Goal: Obtain resource: Download file/media

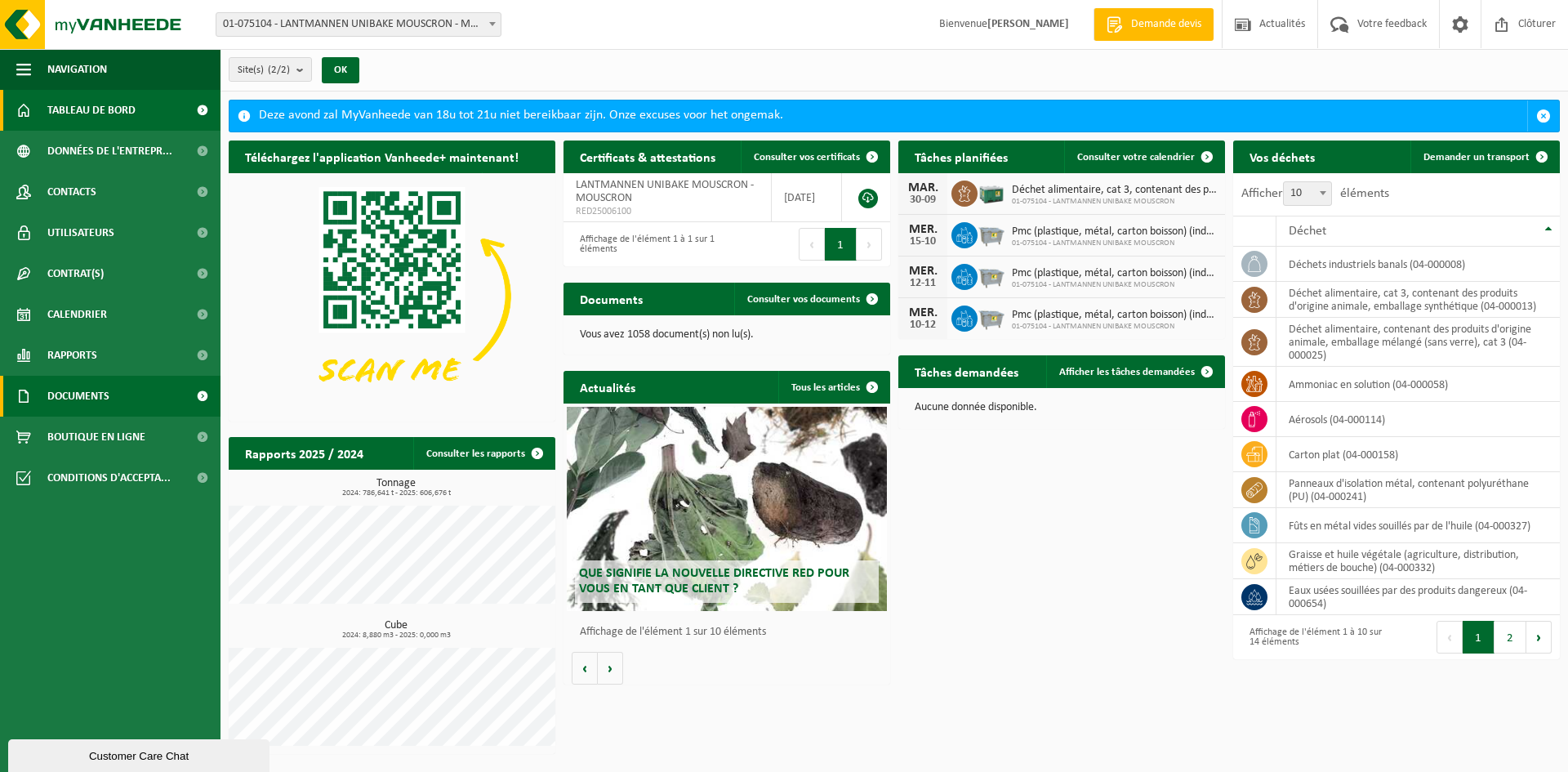
click at [91, 397] on span "Documents" at bounding box center [78, 396] width 62 height 41
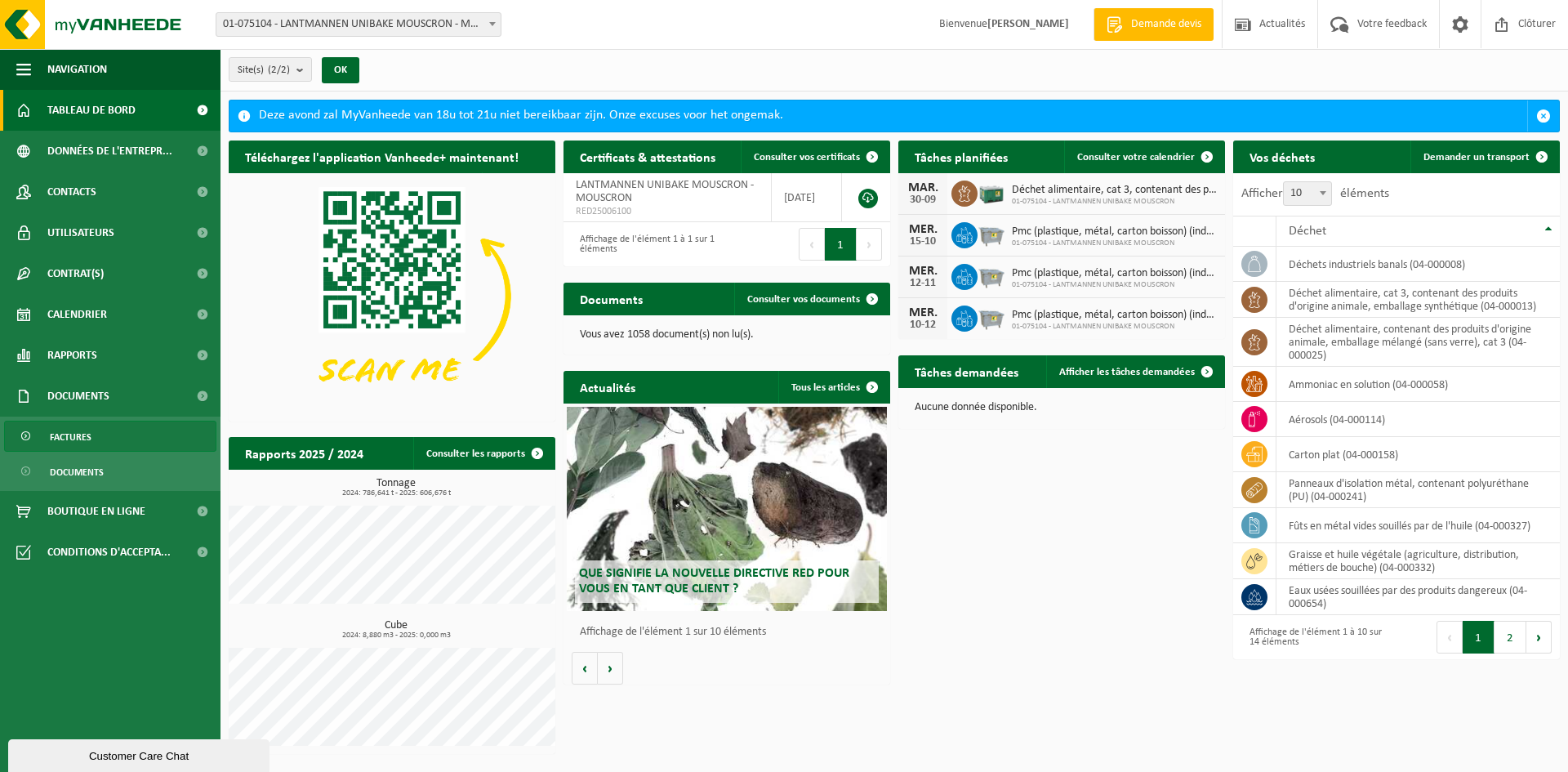
click at [83, 432] on span "Factures" at bounding box center [70, 437] width 42 height 31
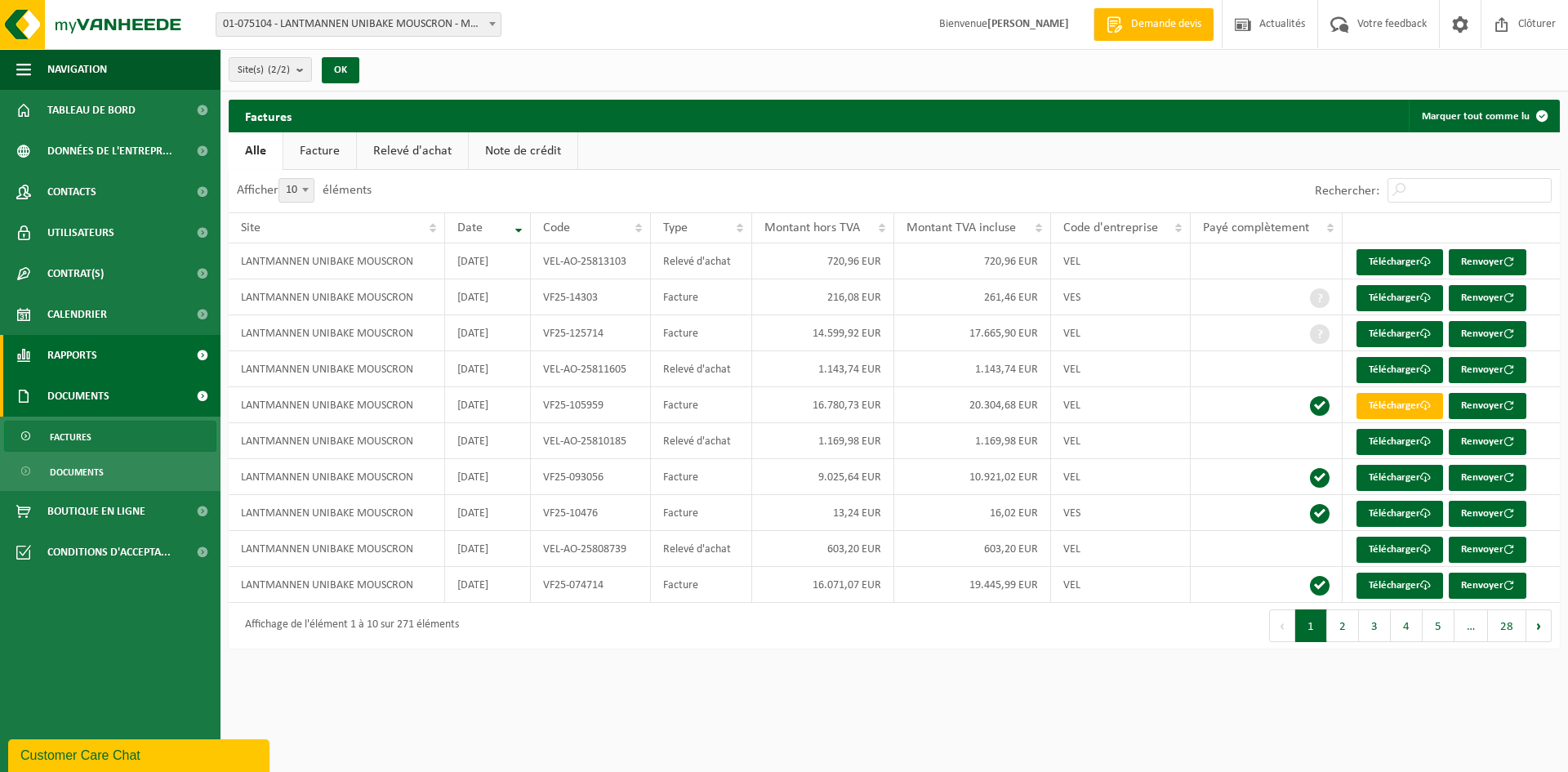
click at [71, 358] on span "Rapports" at bounding box center [72, 355] width 50 height 41
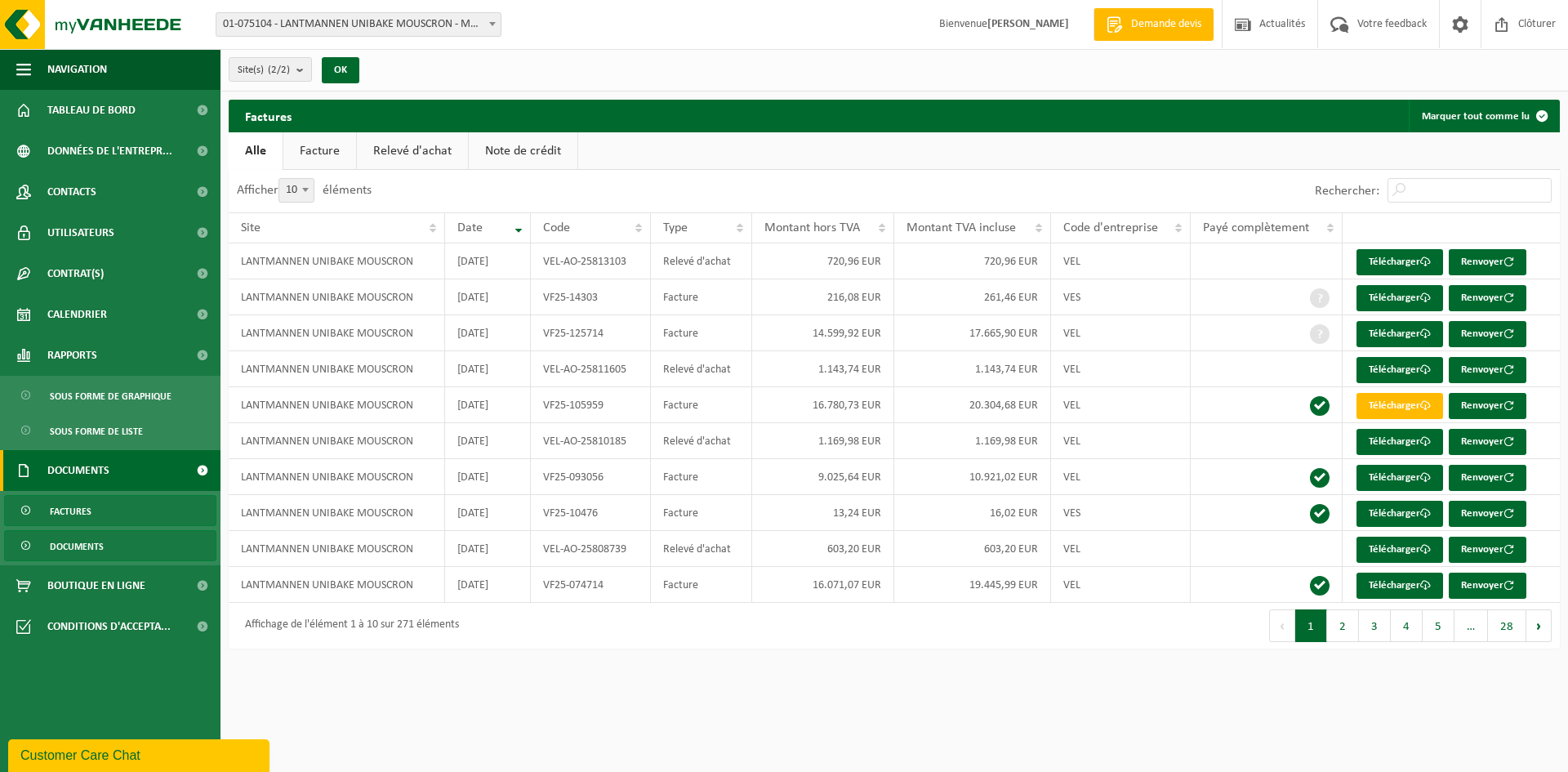
click at [79, 551] on span "Documents" at bounding box center [77, 547] width 54 height 31
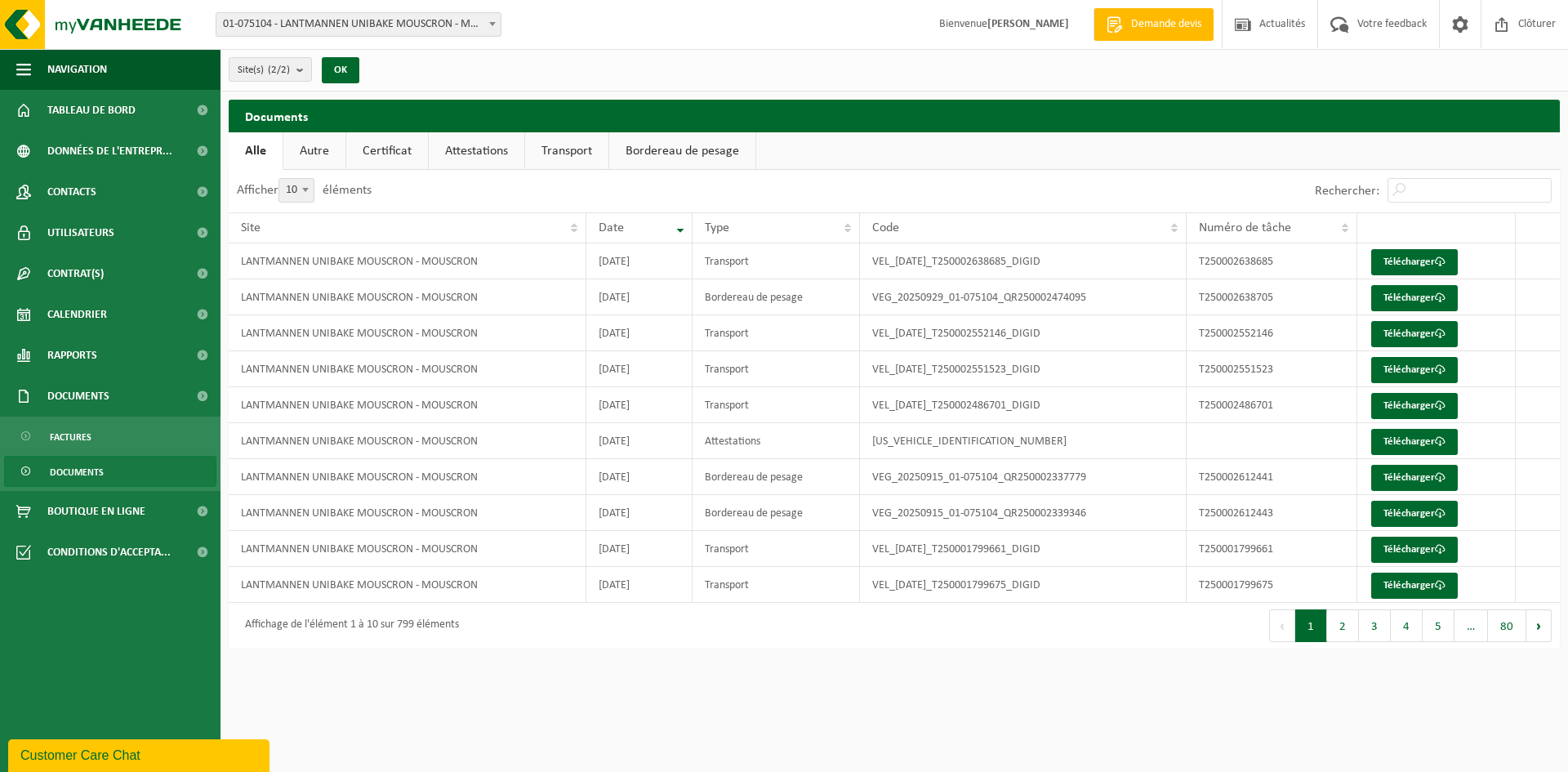
click at [471, 145] on link "Attestations" at bounding box center [476, 151] width 95 height 37
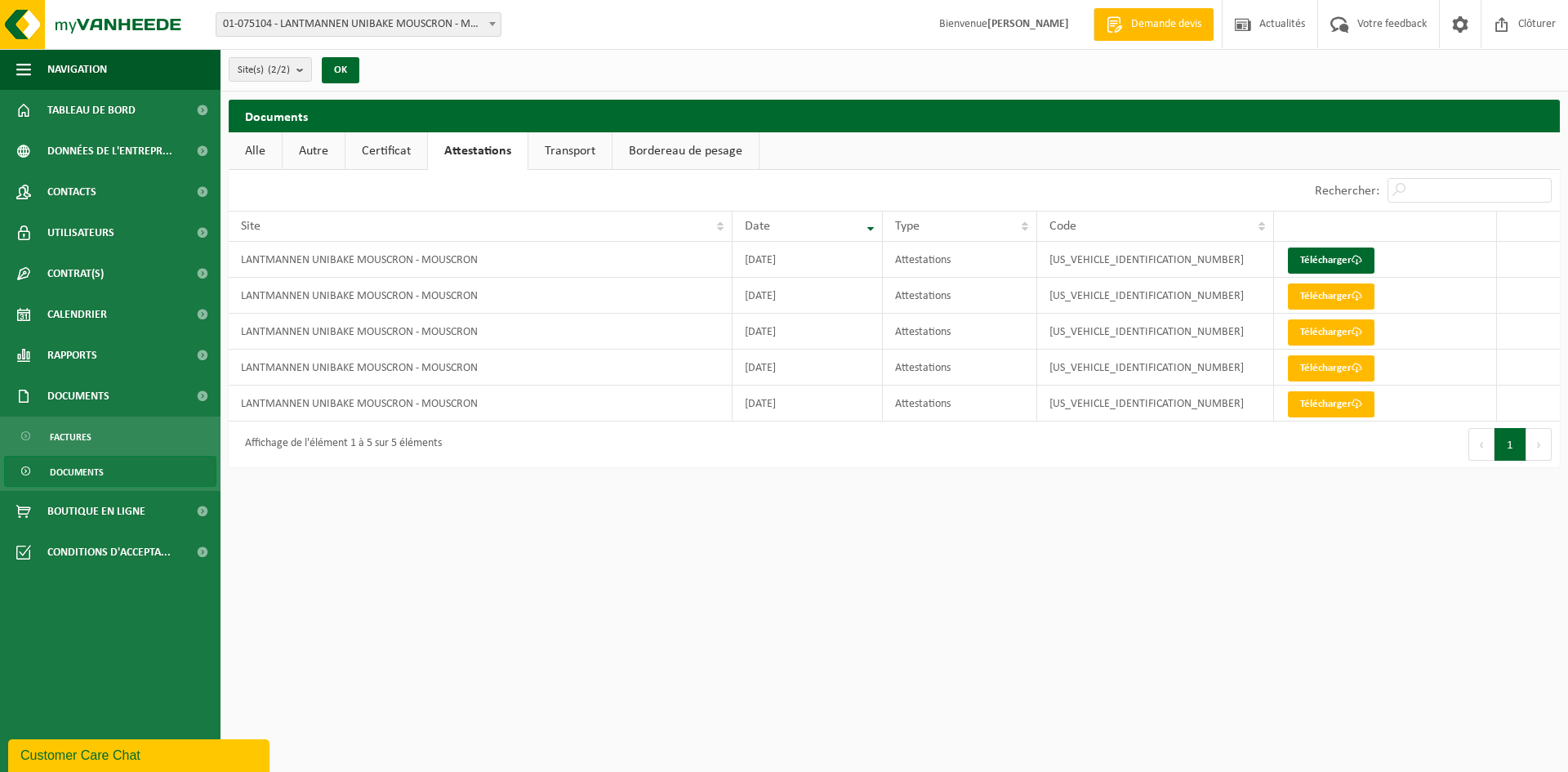
click at [390, 154] on link "Certificat" at bounding box center [386, 151] width 82 height 37
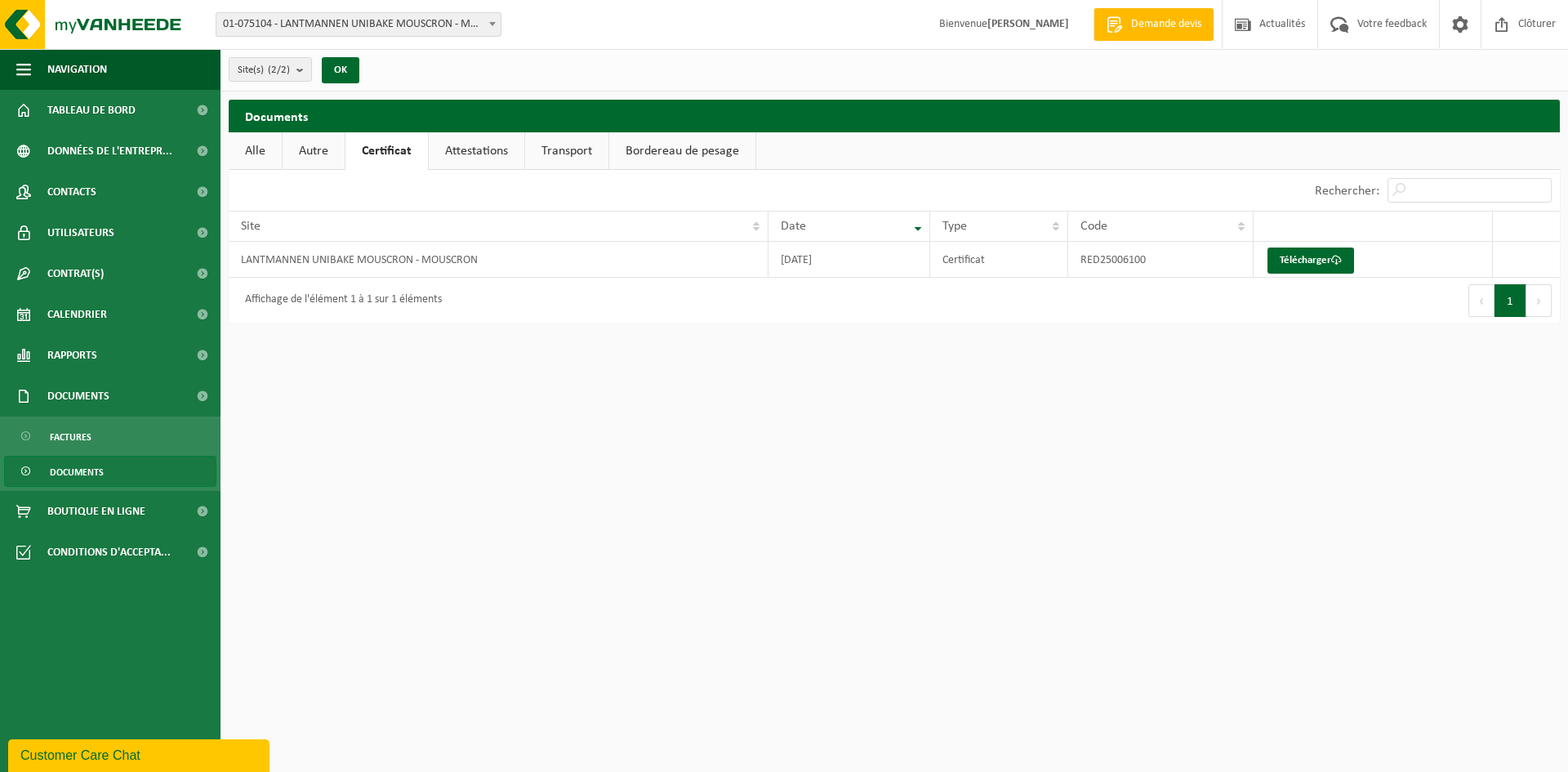
click at [454, 154] on link "Attestations" at bounding box center [476, 151] width 95 height 37
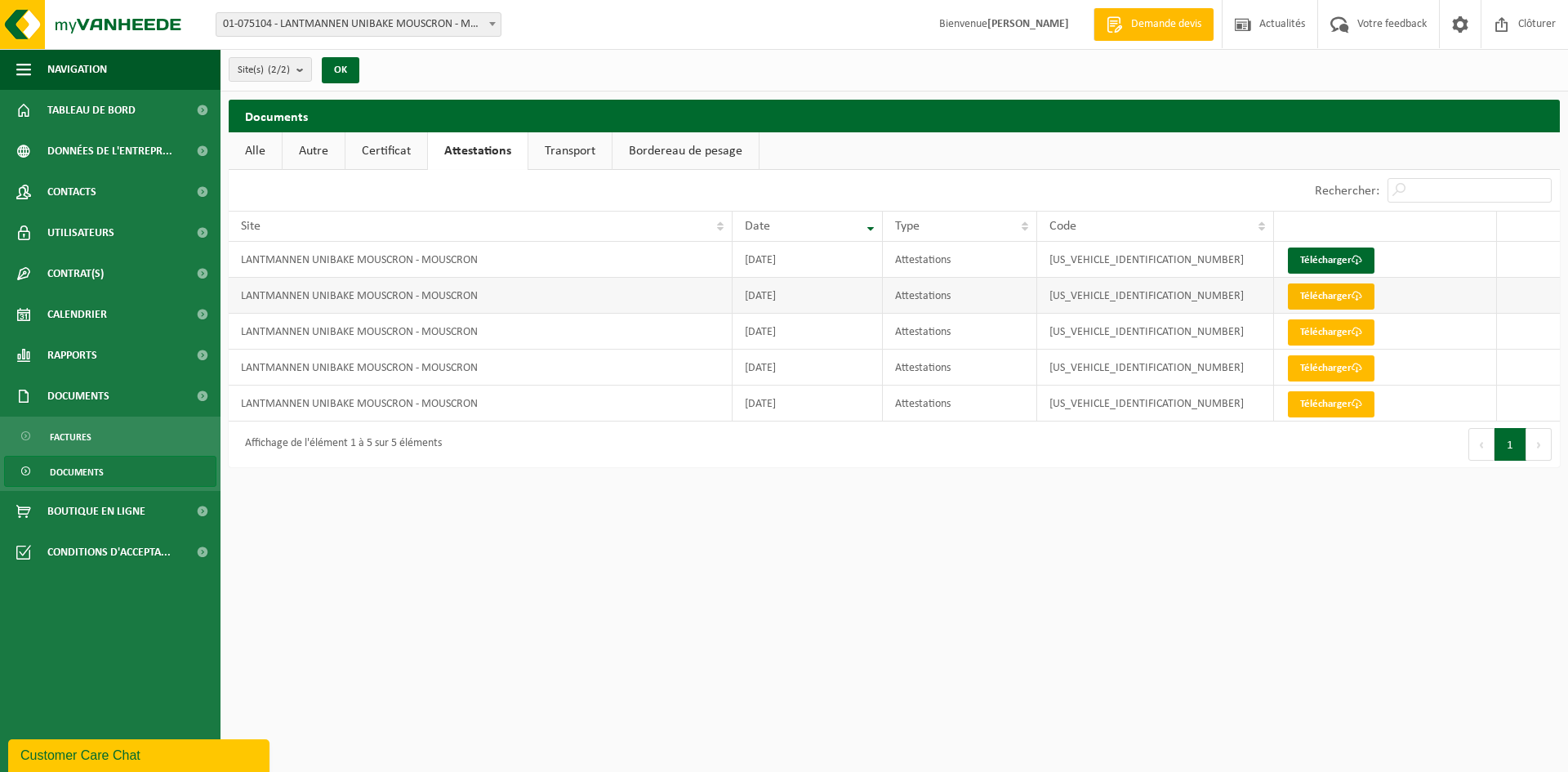
click at [1316, 297] on link "Télécharger" at bounding box center [1330, 296] width 86 height 26
click at [81, 280] on span "Contrat(s)" at bounding box center [75, 274] width 56 height 41
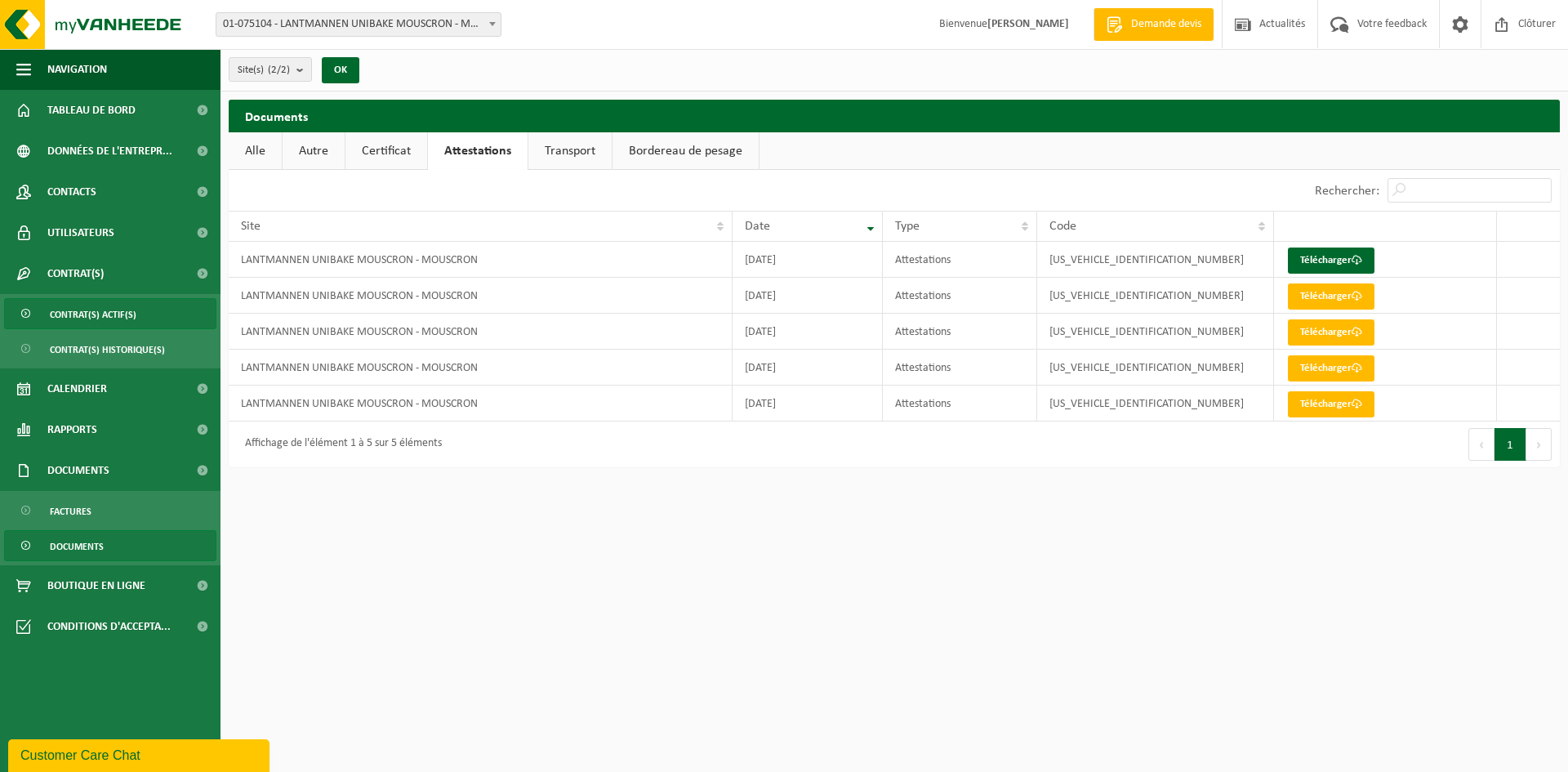
click at [88, 308] on span "Contrat(s) actif(s)" at bounding box center [93, 314] width 86 height 31
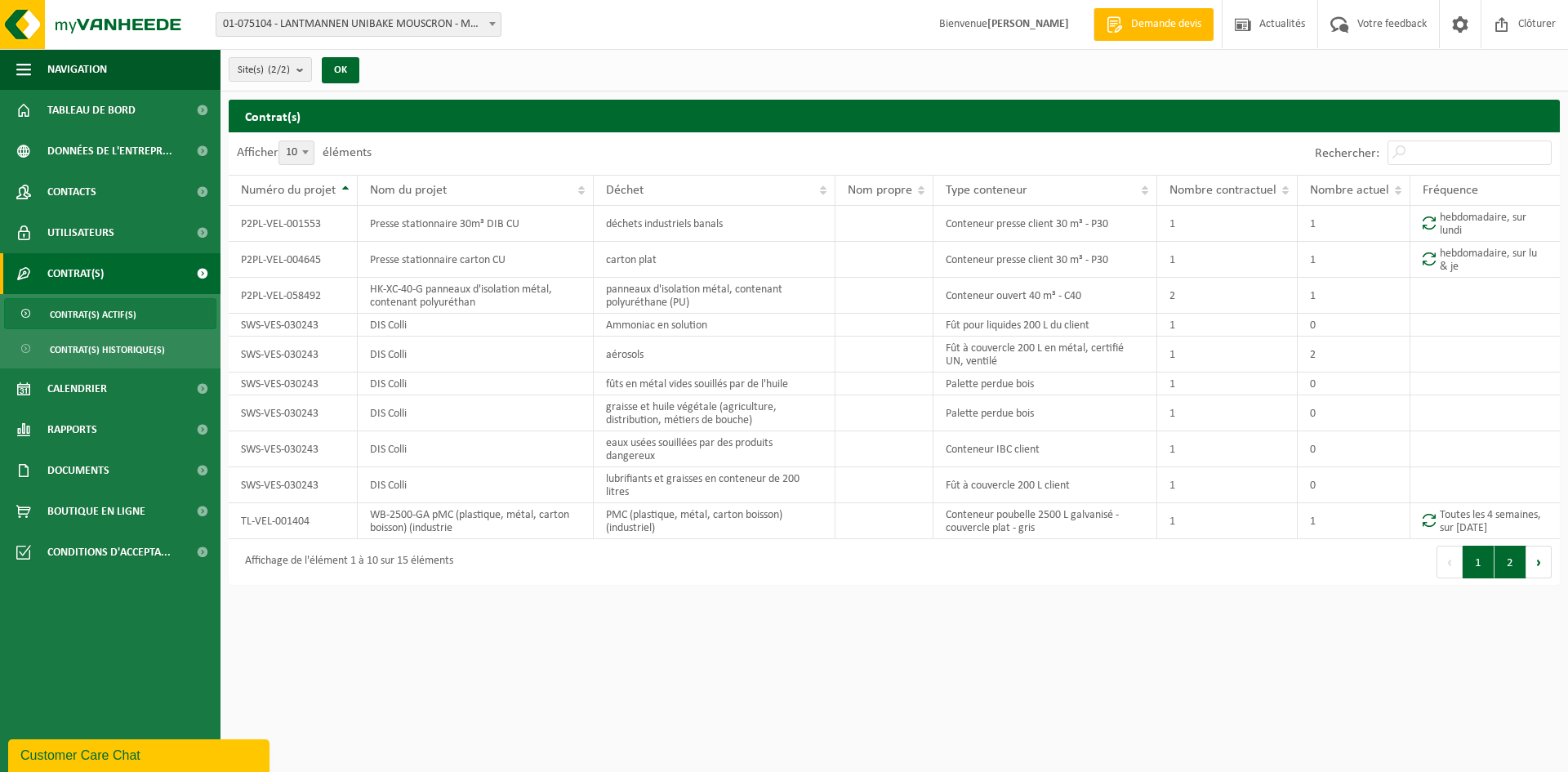
click at [1515, 565] on button "2" at bounding box center [1511, 562] width 32 height 33
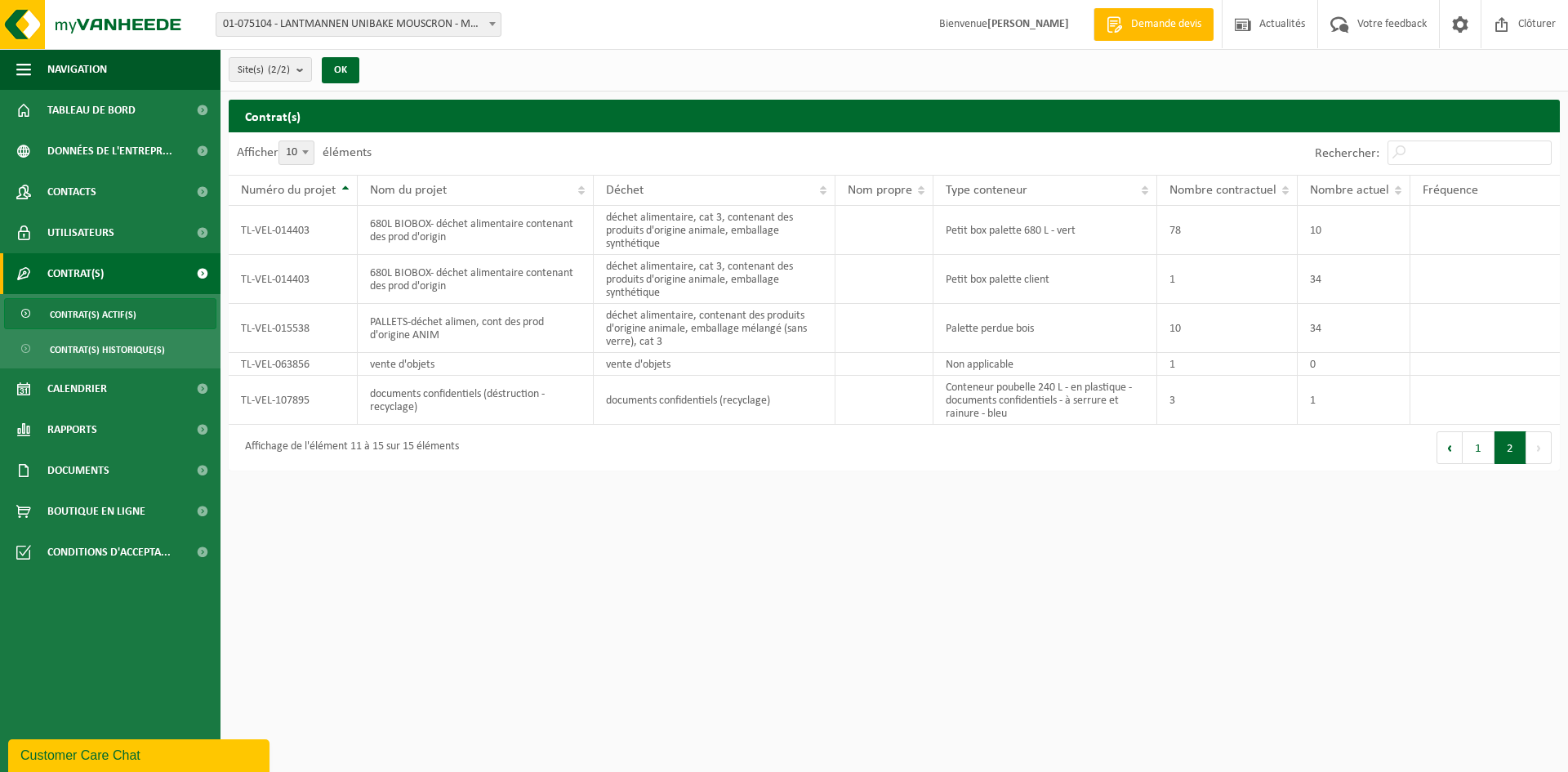
click at [1534, 463] on div "Premier Précédent 1 2 Suivant Dernier" at bounding box center [1227, 447] width 666 height 45
click at [1481, 451] on button "1" at bounding box center [1479, 448] width 32 height 33
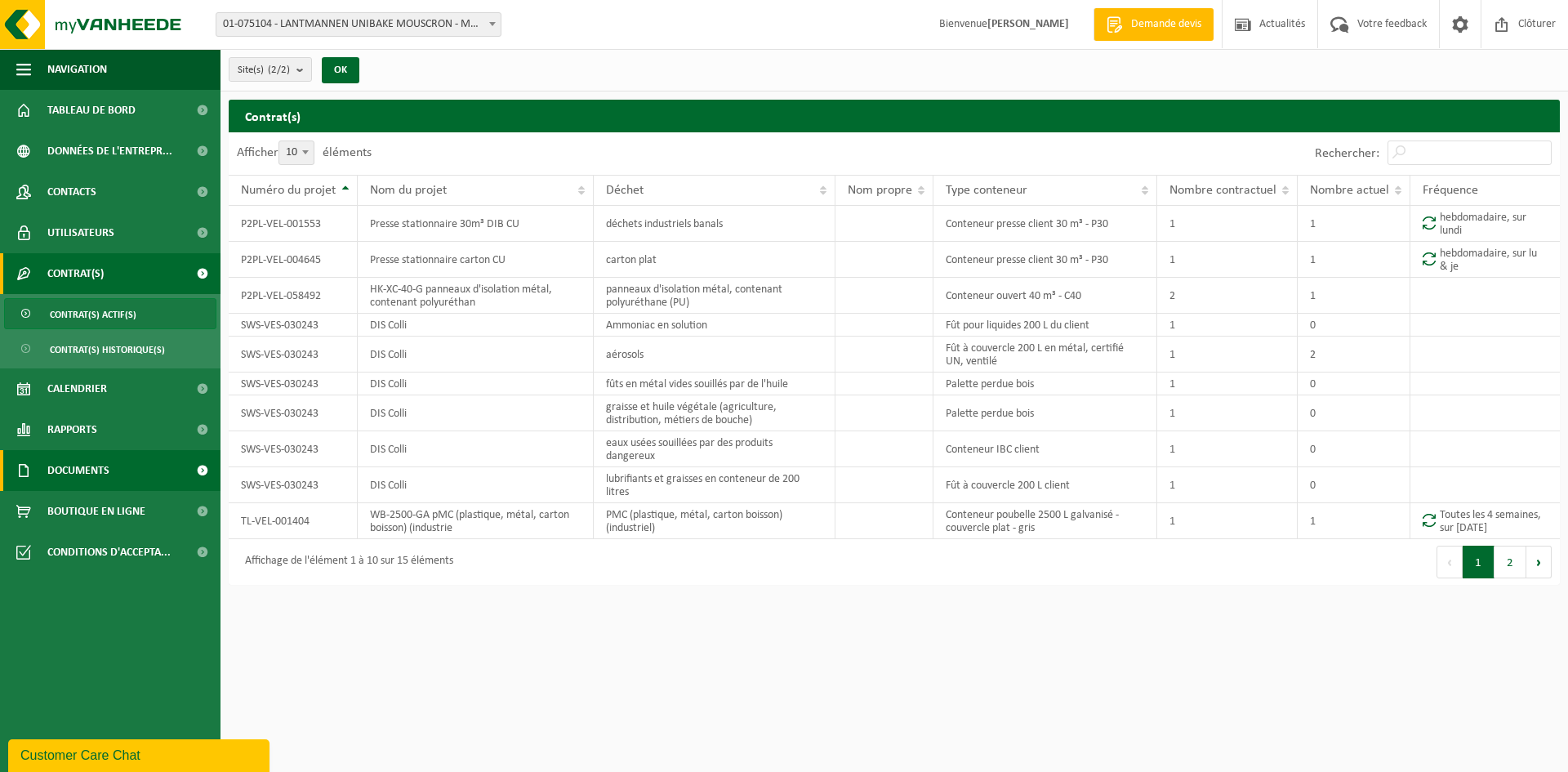
click at [79, 472] on span "Documents" at bounding box center [78, 471] width 62 height 41
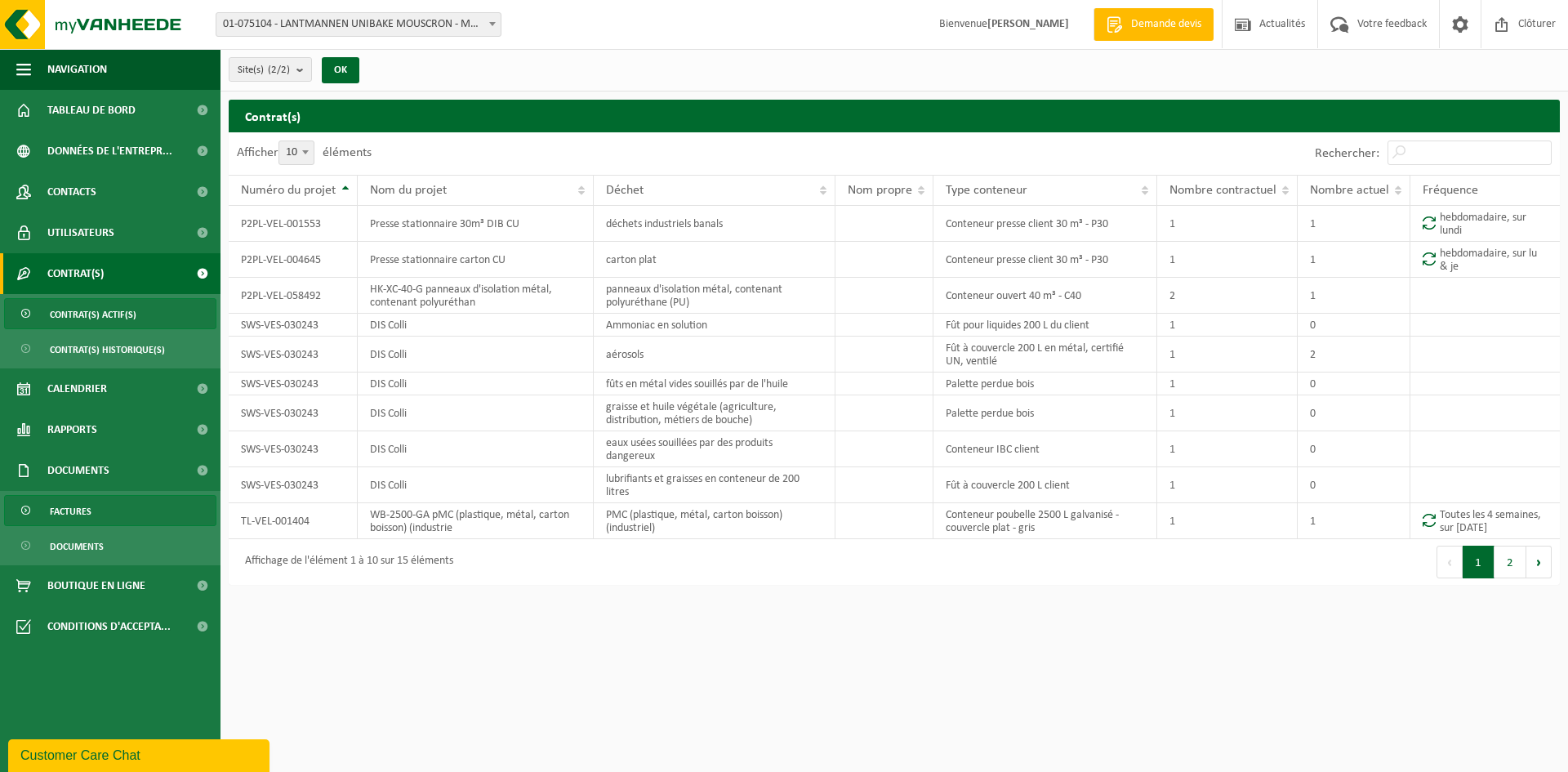
click at [68, 516] on span "Factures" at bounding box center [70, 511] width 42 height 31
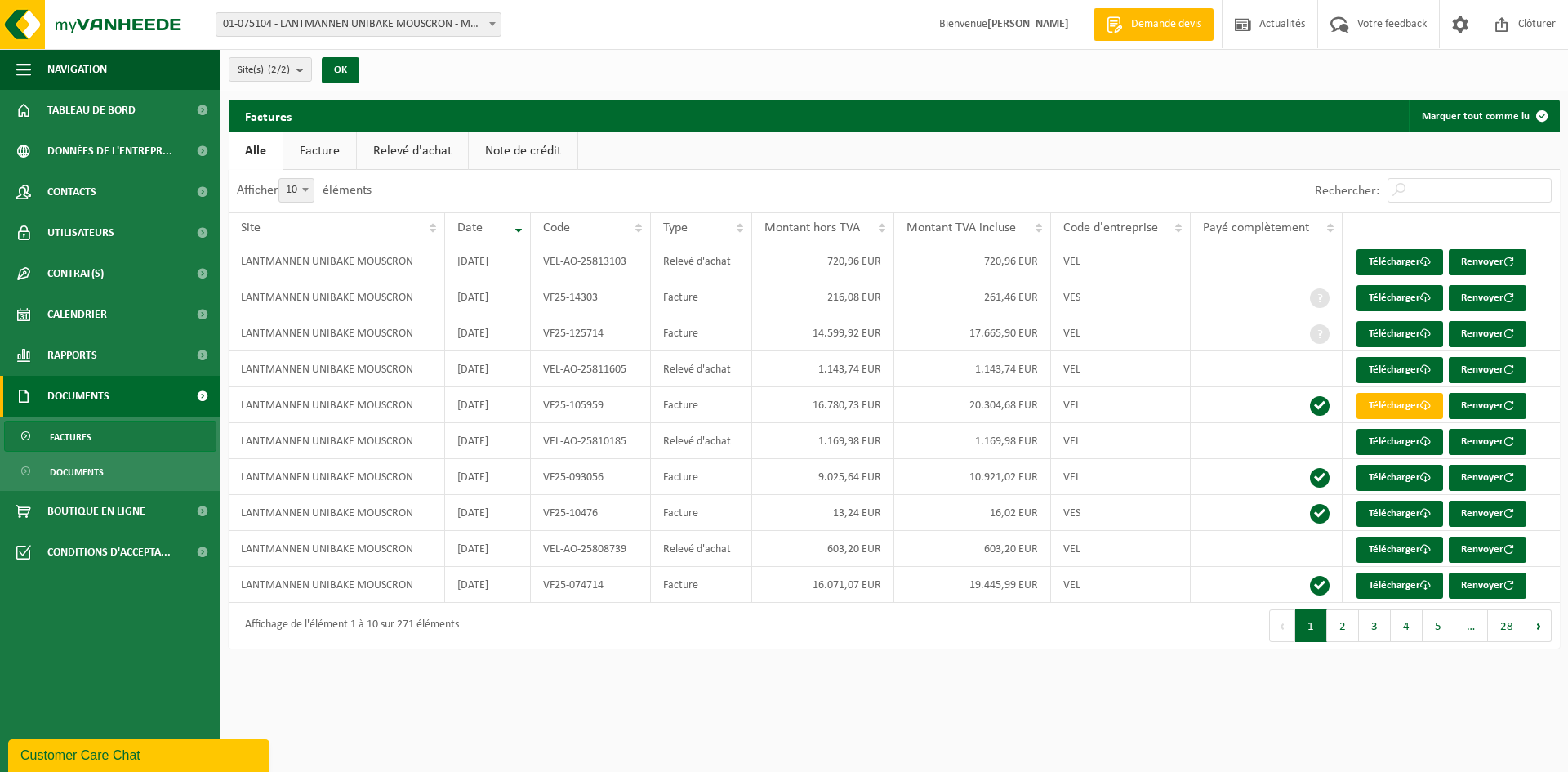
click at [400, 156] on link "Relevé d'achat" at bounding box center [412, 151] width 111 height 37
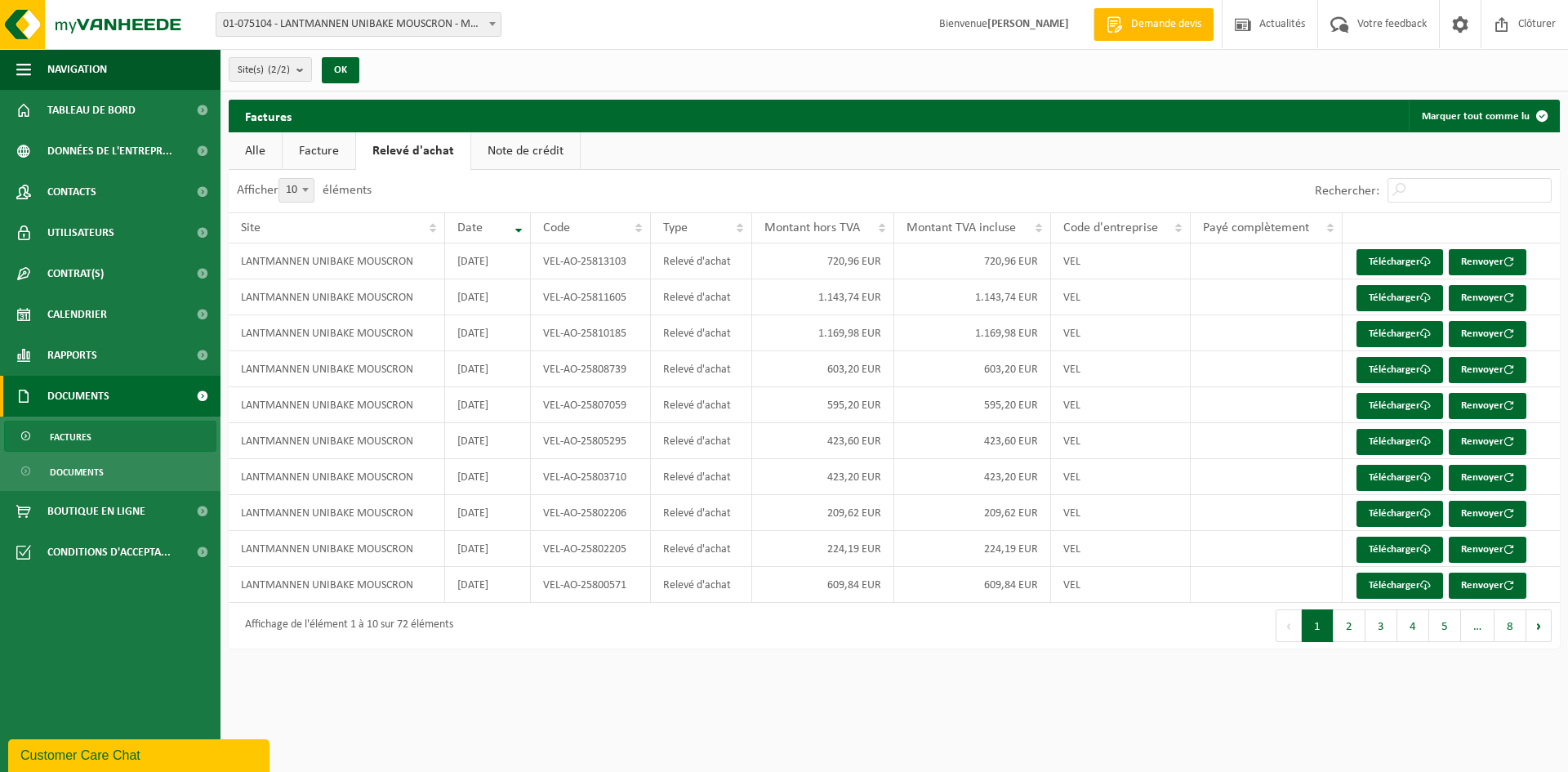
click at [328, 154] on link "Facture" at bounding box center [319, 151] width 73 height 37
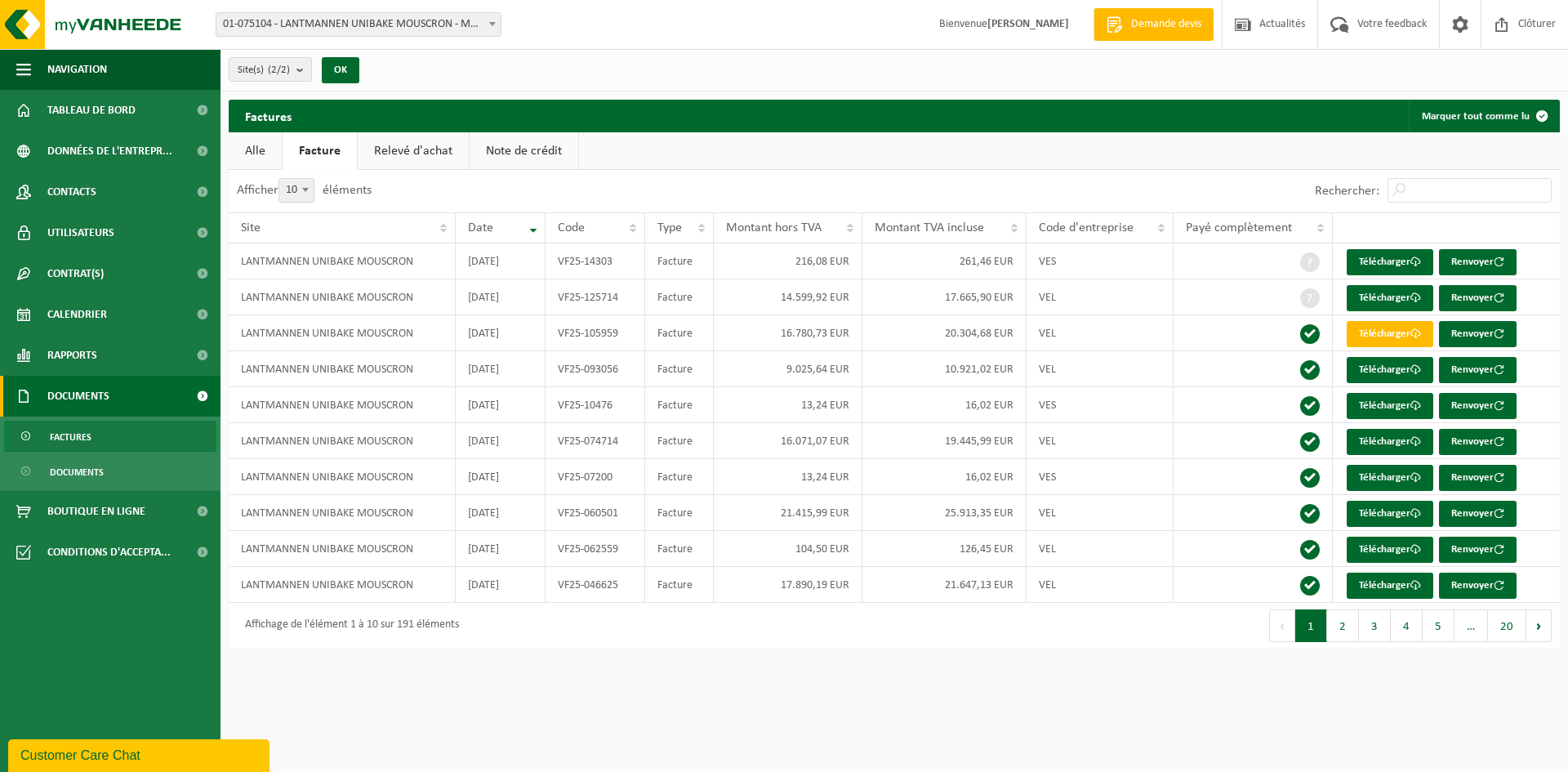
drag, startPoint x: 530, startPoint y: 152, endPoint x: 511, endPoint y: 152, distance: 19.0
click at [530, 152] on link "Note de crédit" at bounding box center [524, 151] width 109 height 37
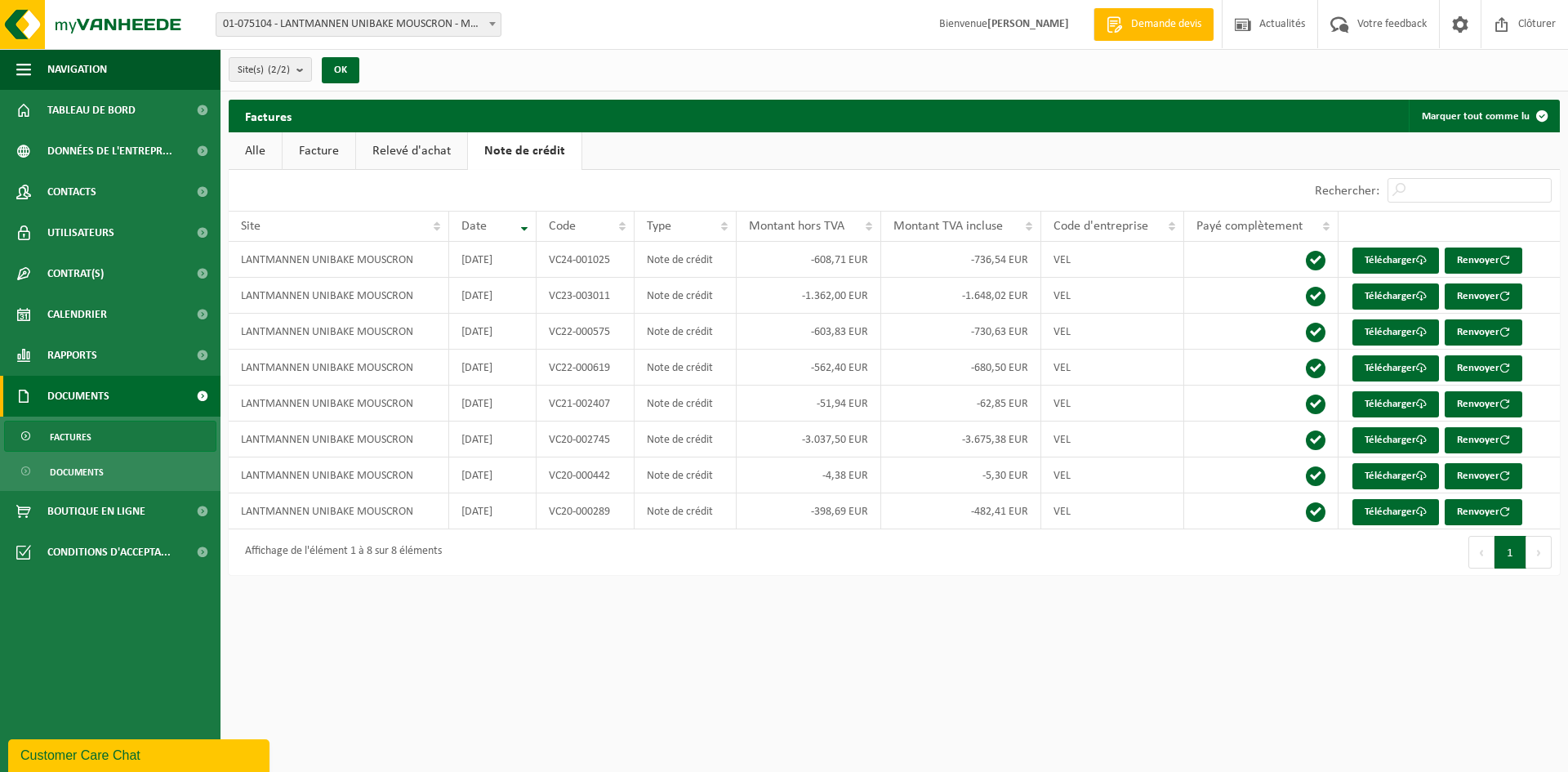
click at [338, 148] on link "Facture" at bounding box center [319, 151] width 73 height 37
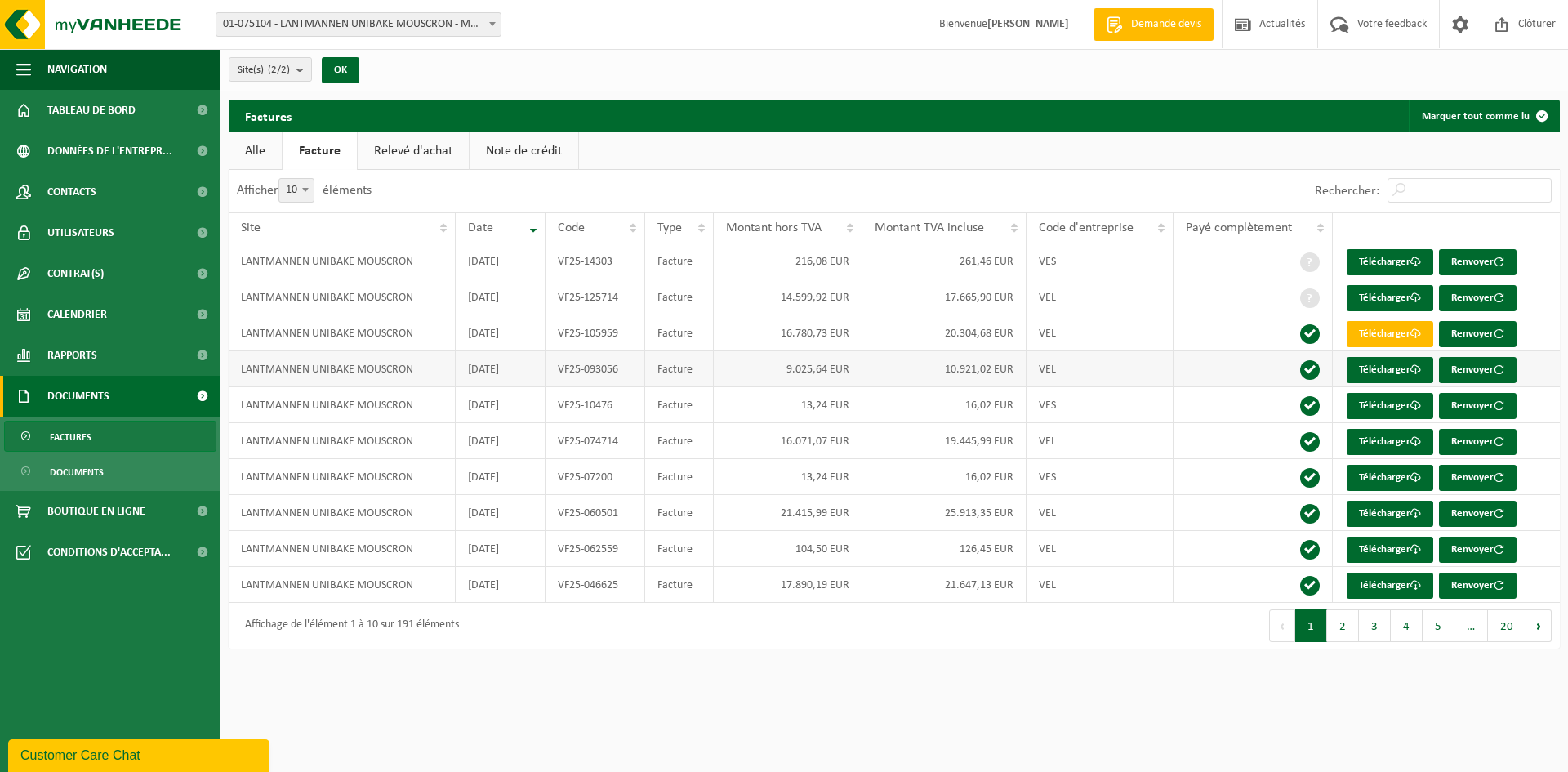
click at [420, 366] on td "LANTMANNEN UNIBAKE MOUSCRON" at bounding box center [342, 370] width 227 height 36
drag, startPoint x: 568, startPoint y: 370, endPoint x: 602, endPoint y: 369, distance: 34.0
click at [568, 370] on td "VF25-093056" at bounding box center [595, 370] width 100 height 36
click at [1386, 366] on link "Télécharger" at bounding box center [1389, 370] width 86 height 26
click at [841, 334] on td "16.780,73 EUR" at bounding box center [788, 333] width 149 height 36
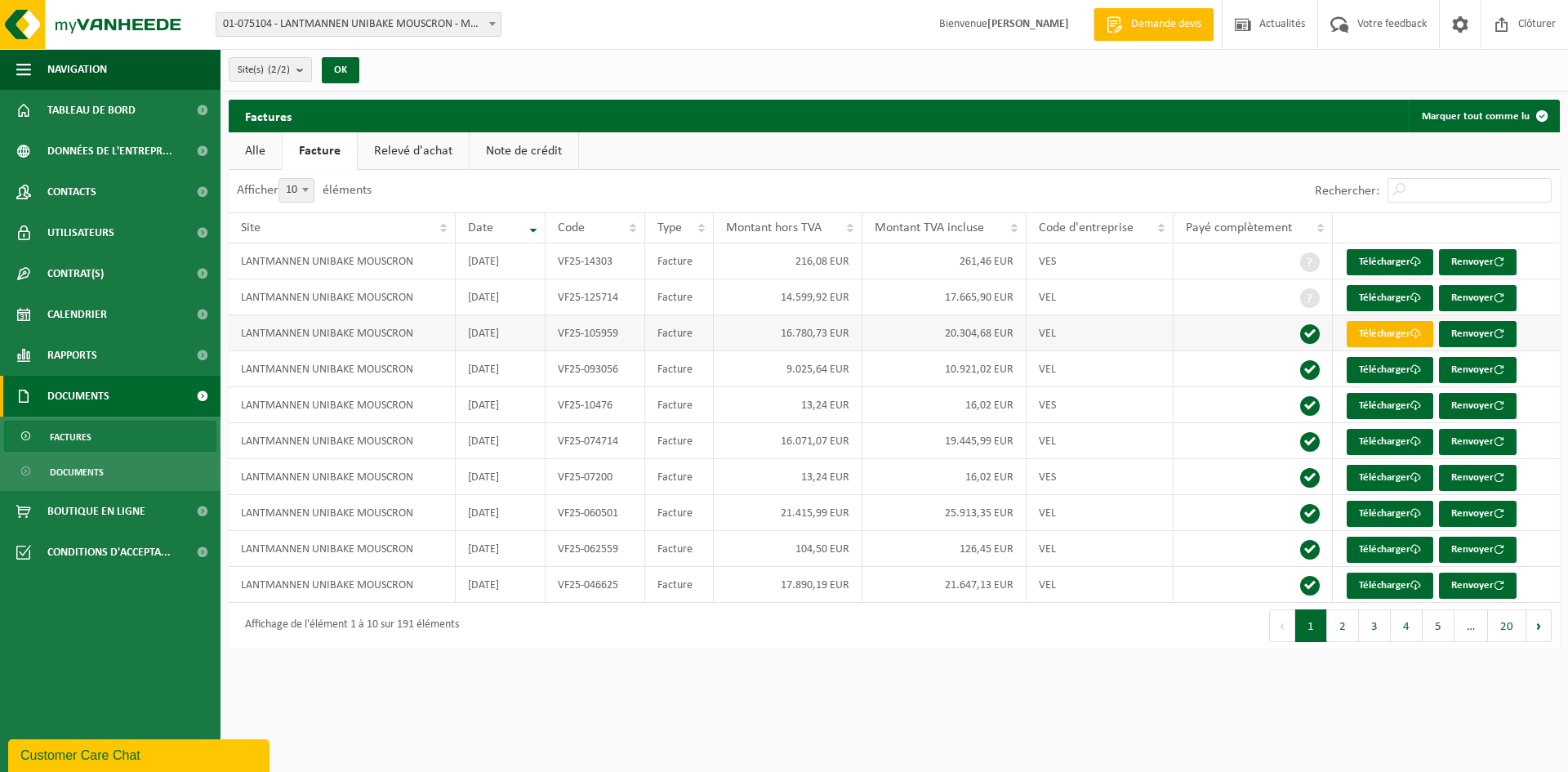
click at [1382, 333] on link "Télécharger" at bounding box center [1389, 334] width 86 height 26
click at [1410, 293] on link "Télécharger" at bounding box center [1389, 297] width 86 height 26
click at [1365, 439] on link "Télécharger" at bounding box center [1389, 442] width 86 height 26
click at [69, 273] on span "Contrat(s)" at bounding box center [75, 274] width 56 height 41
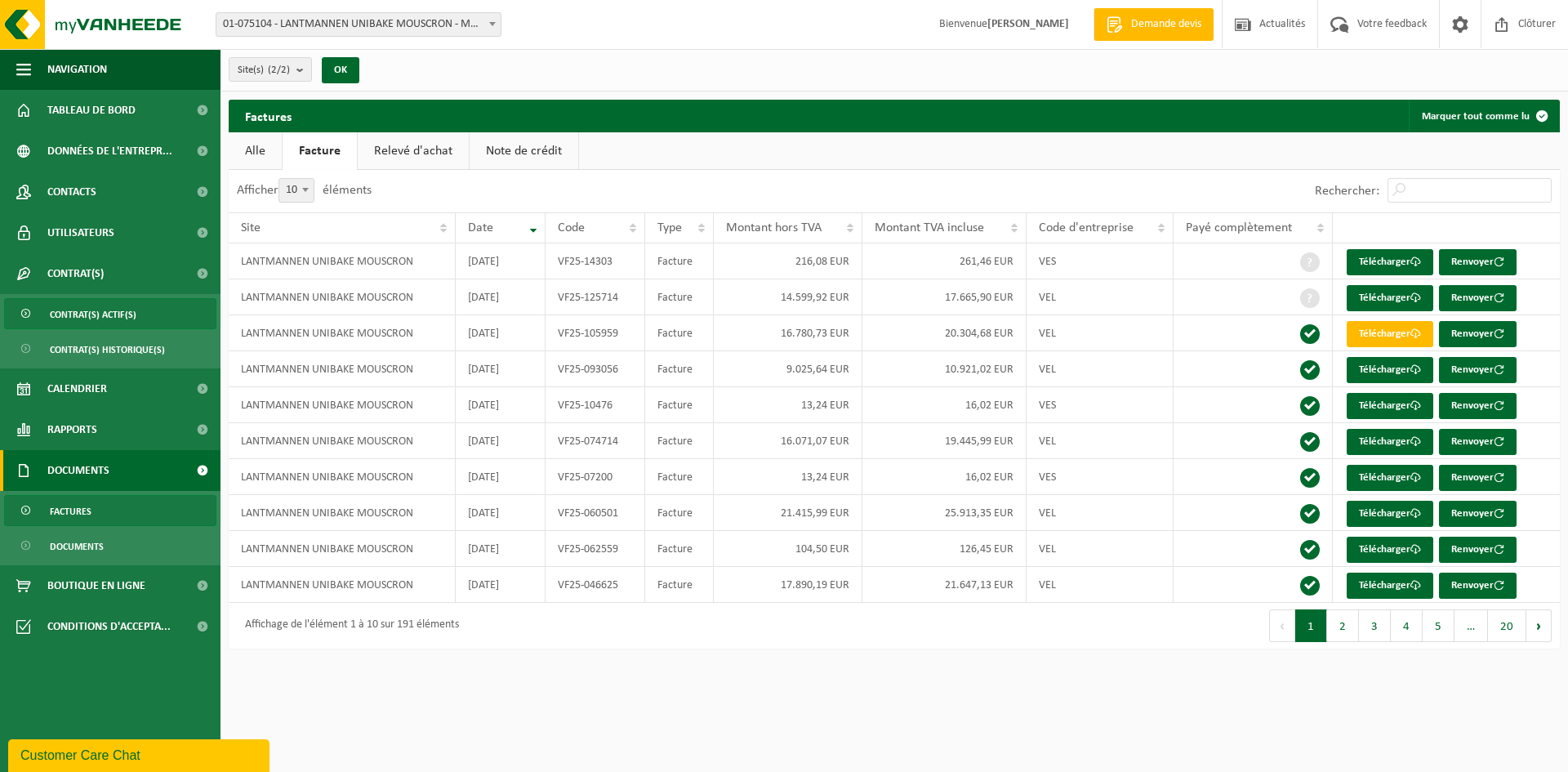
click at [85, 308] on span "Contrat(s) actif(s)" at bounding box center [93, 314] width 86 height 31
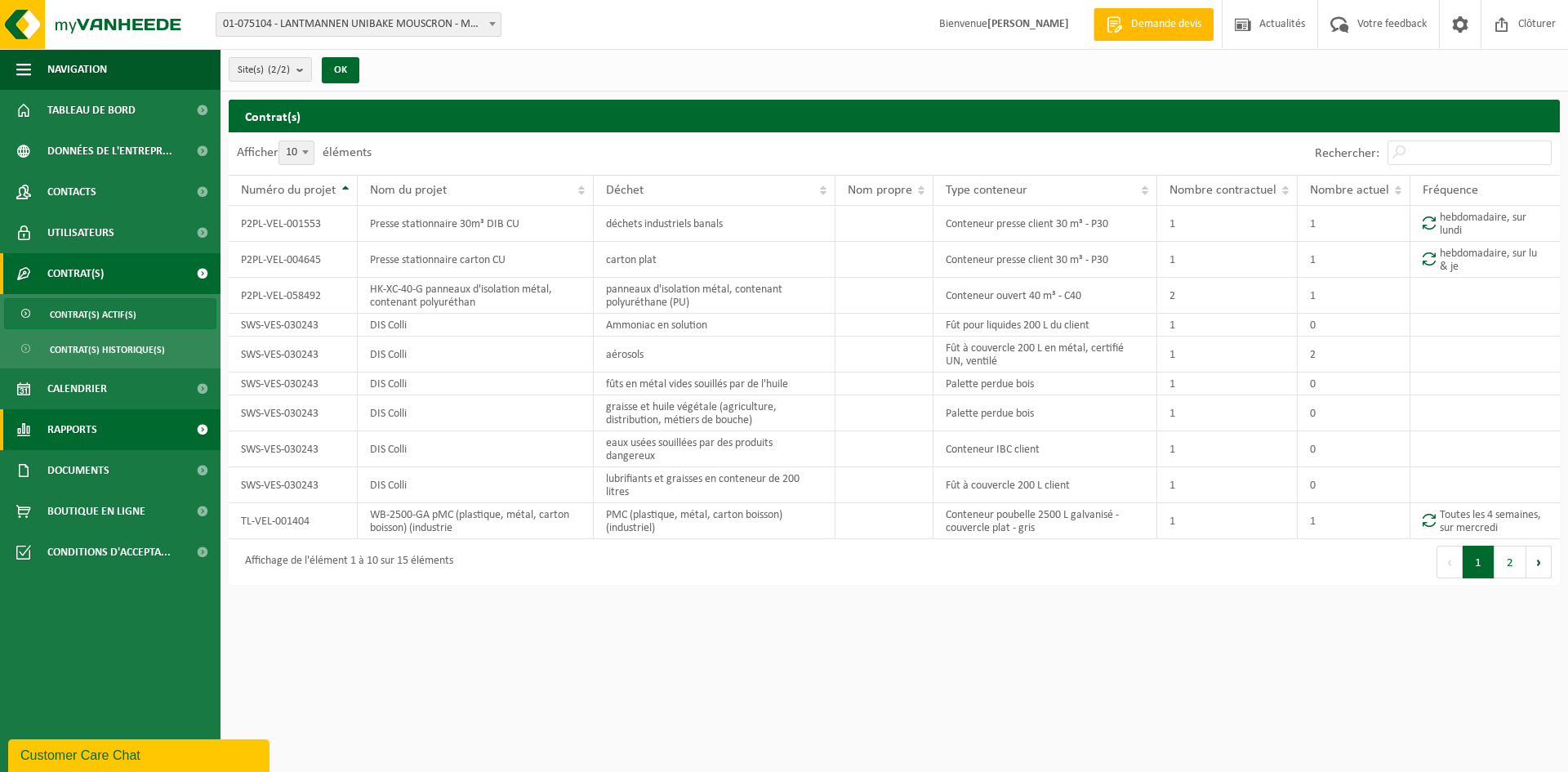
click at [80, 430] on span "Rapports" at bounding box center [72, 430] width 50 height 41
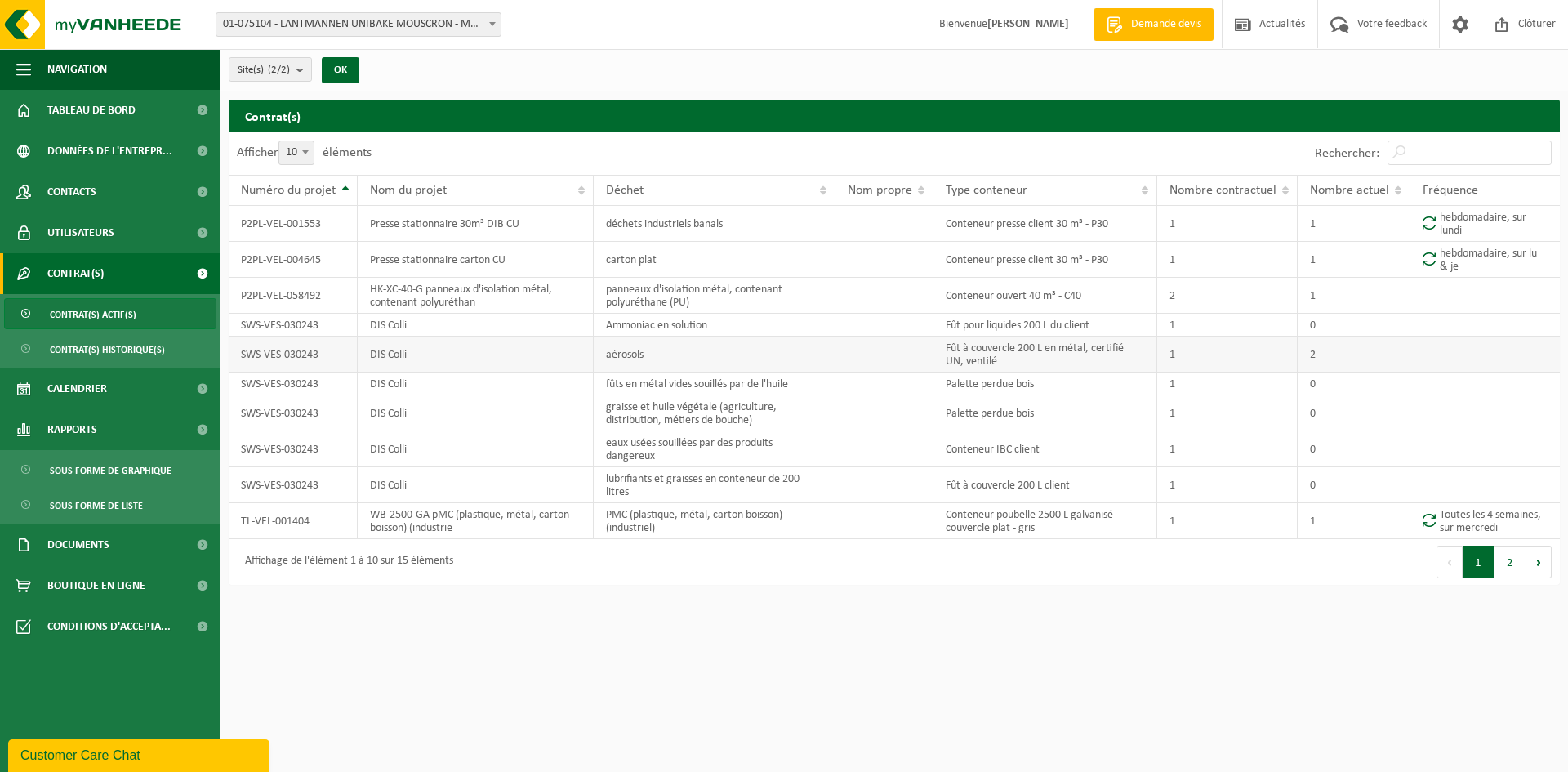
click at [376, 356] on td "DIS Colli" at bounding box center [475, 354] width 236 height 36
click at [306, 353] on td "SWS-VES-030243" at bounding box center [293, 354] width 129 height 36
click at [1515, 562] on button "2" at bounding box center [1511, 562] width 32 height 33
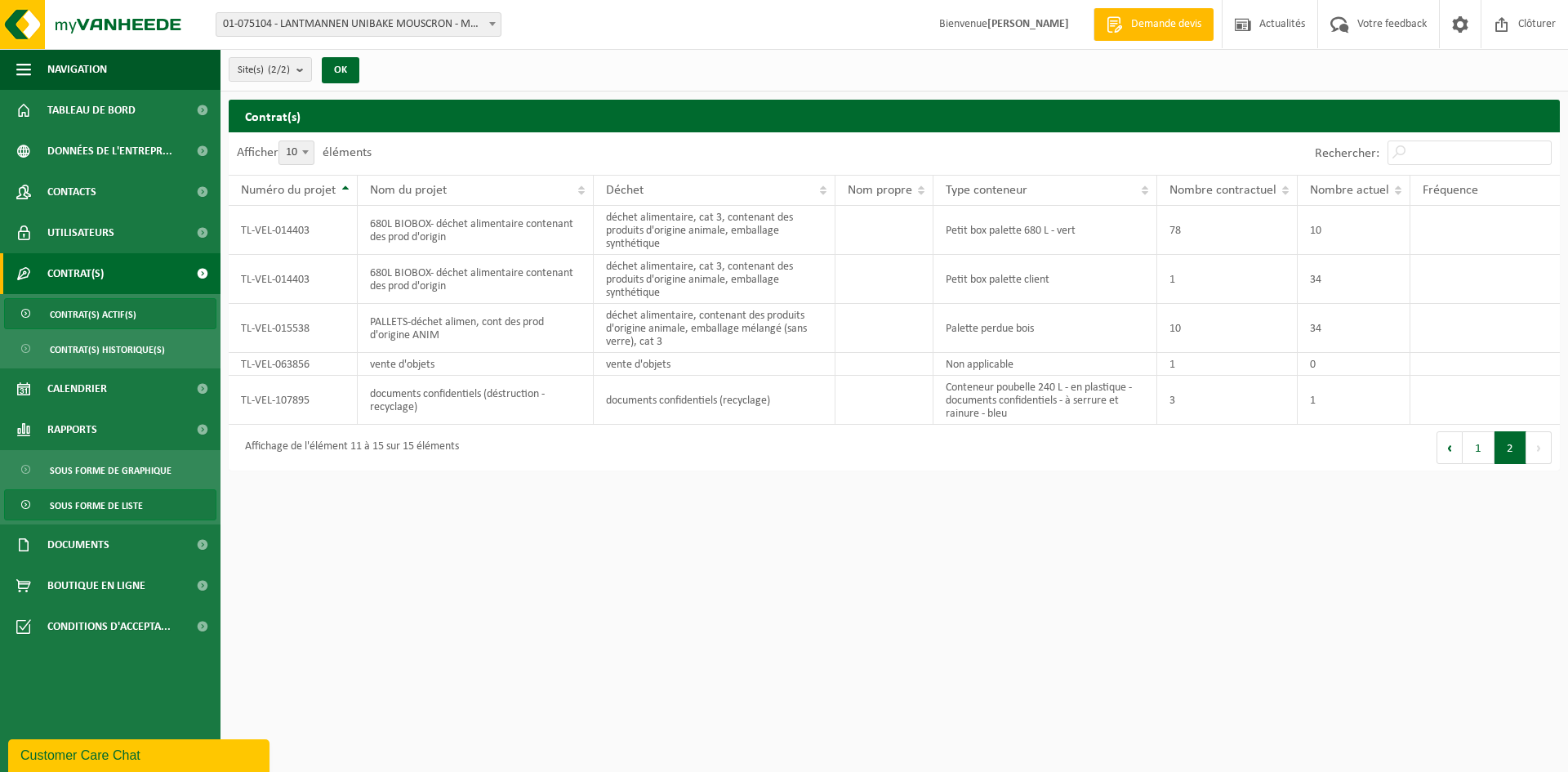
click at [126, 504] on span "Sous forme de liste" at bounding box center [96, 506] width 93 height 31
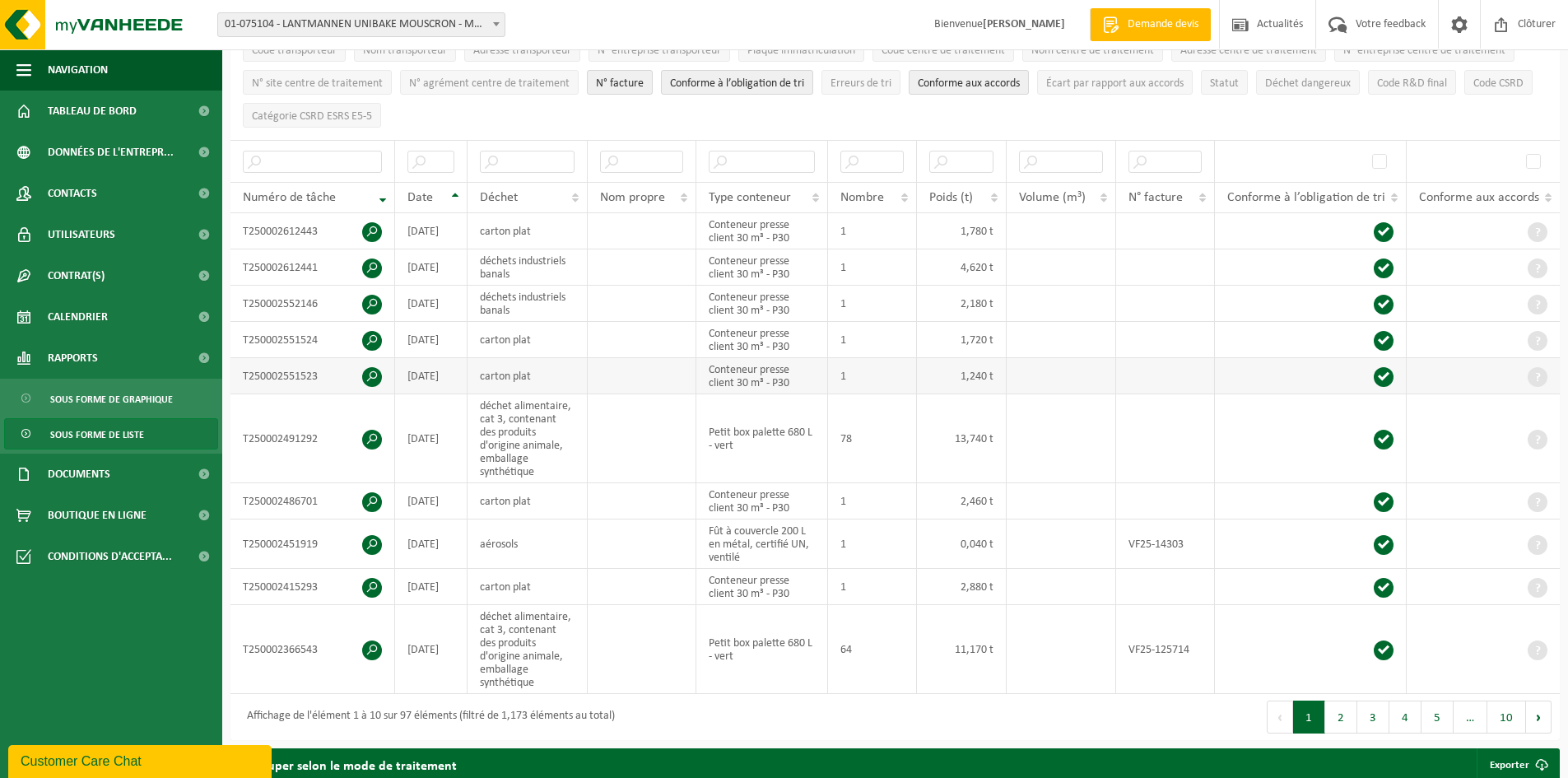
scroll to position [247, 0]
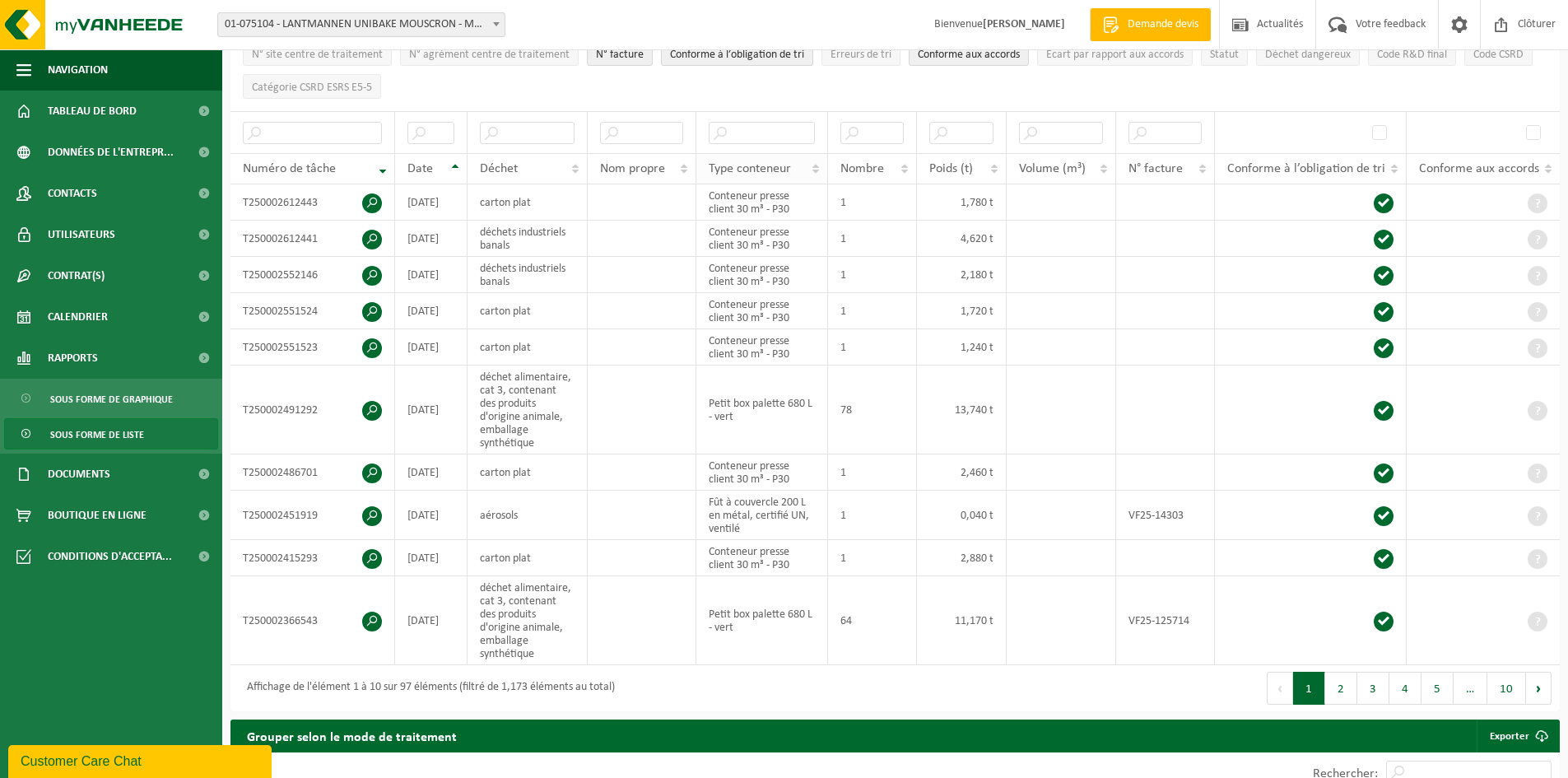
click at [767, 165] on span "Type conteneur" at bounding box center [750, 169] width 83 height 13
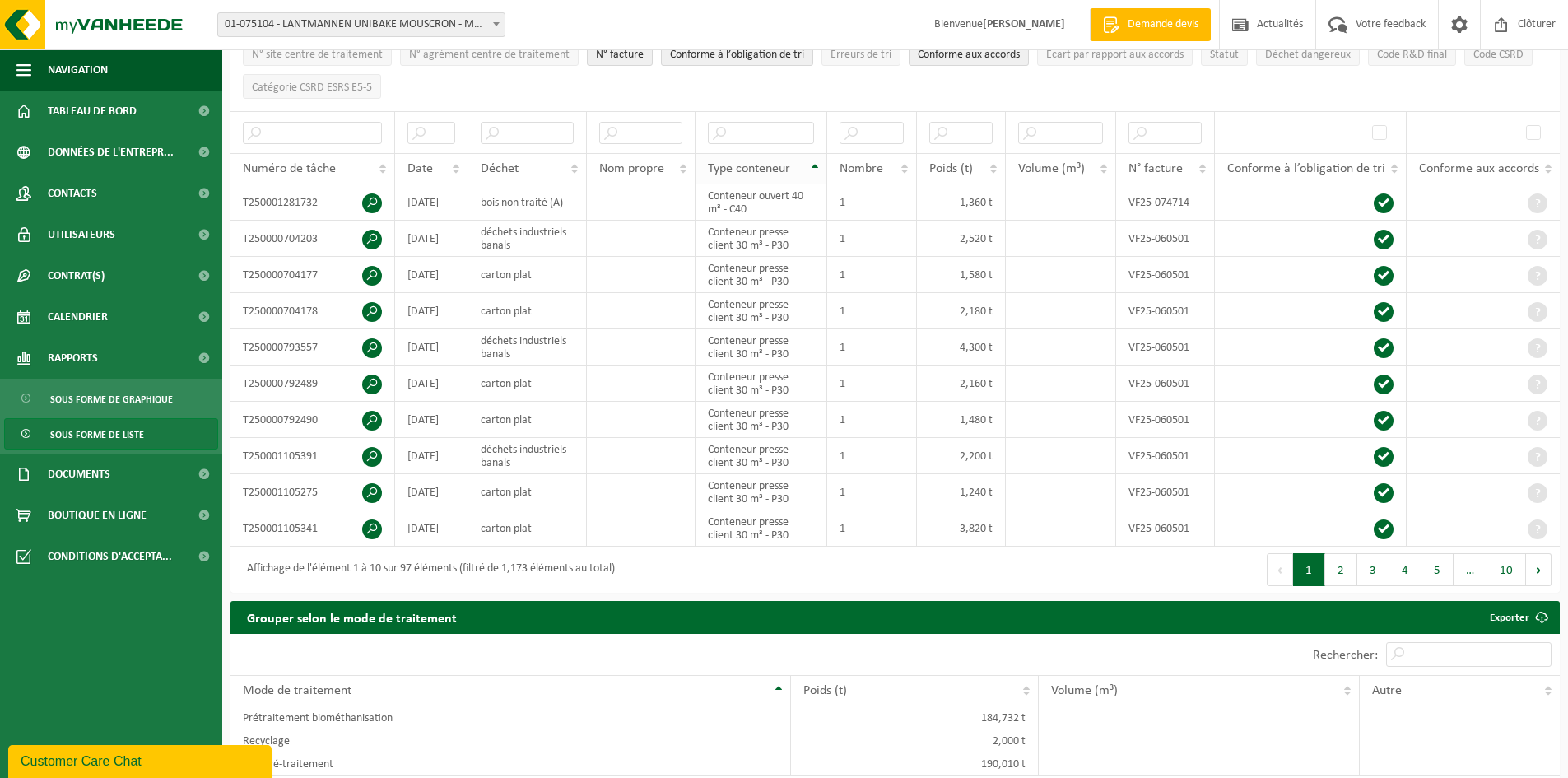
click at [774, 162] on span "Type conteneur" at bounding box center [749, 169] width 83 height 13
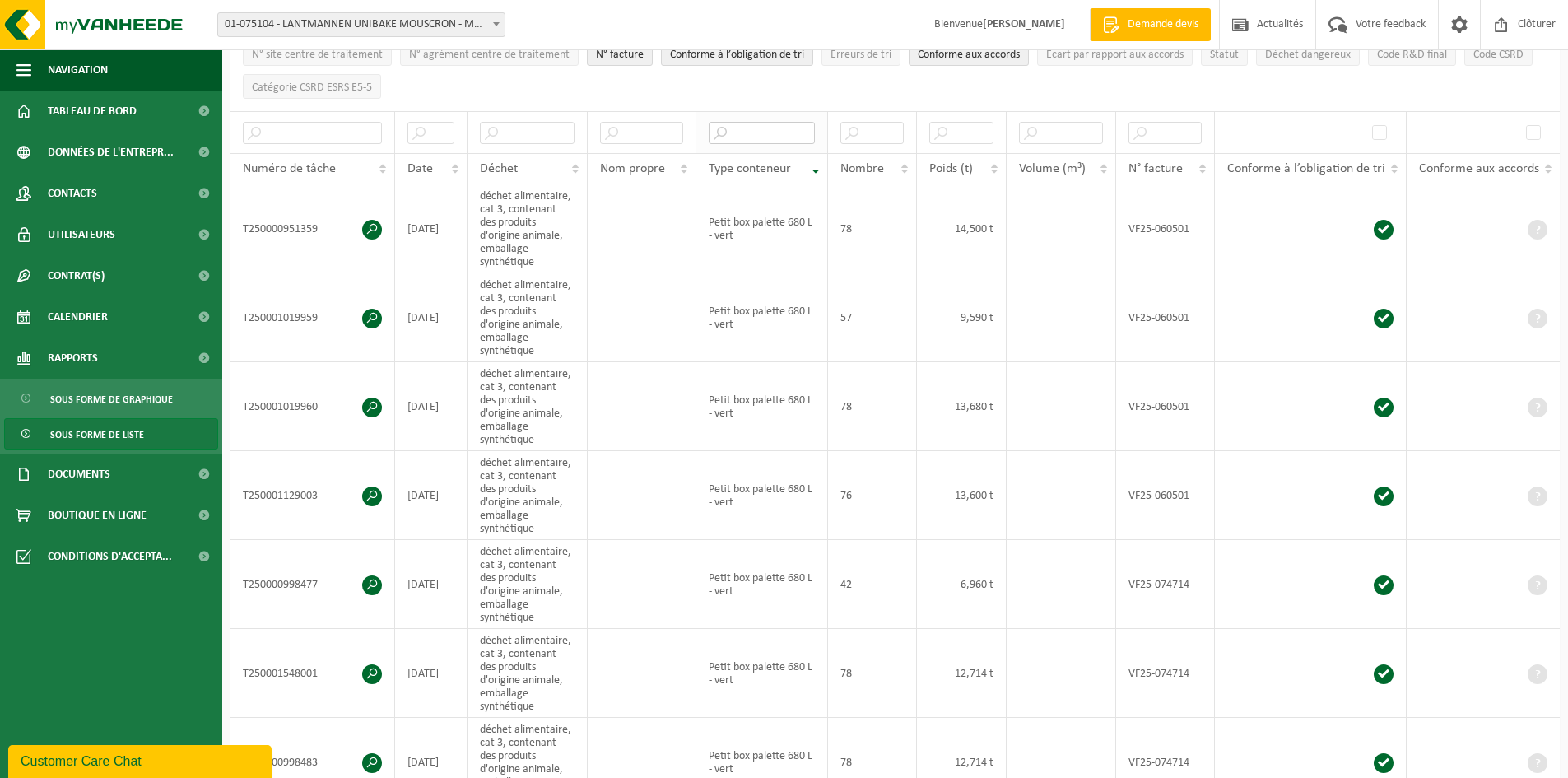
click at [766, 126] on input "text" at bounding box center [762, 133] width 106 height 22
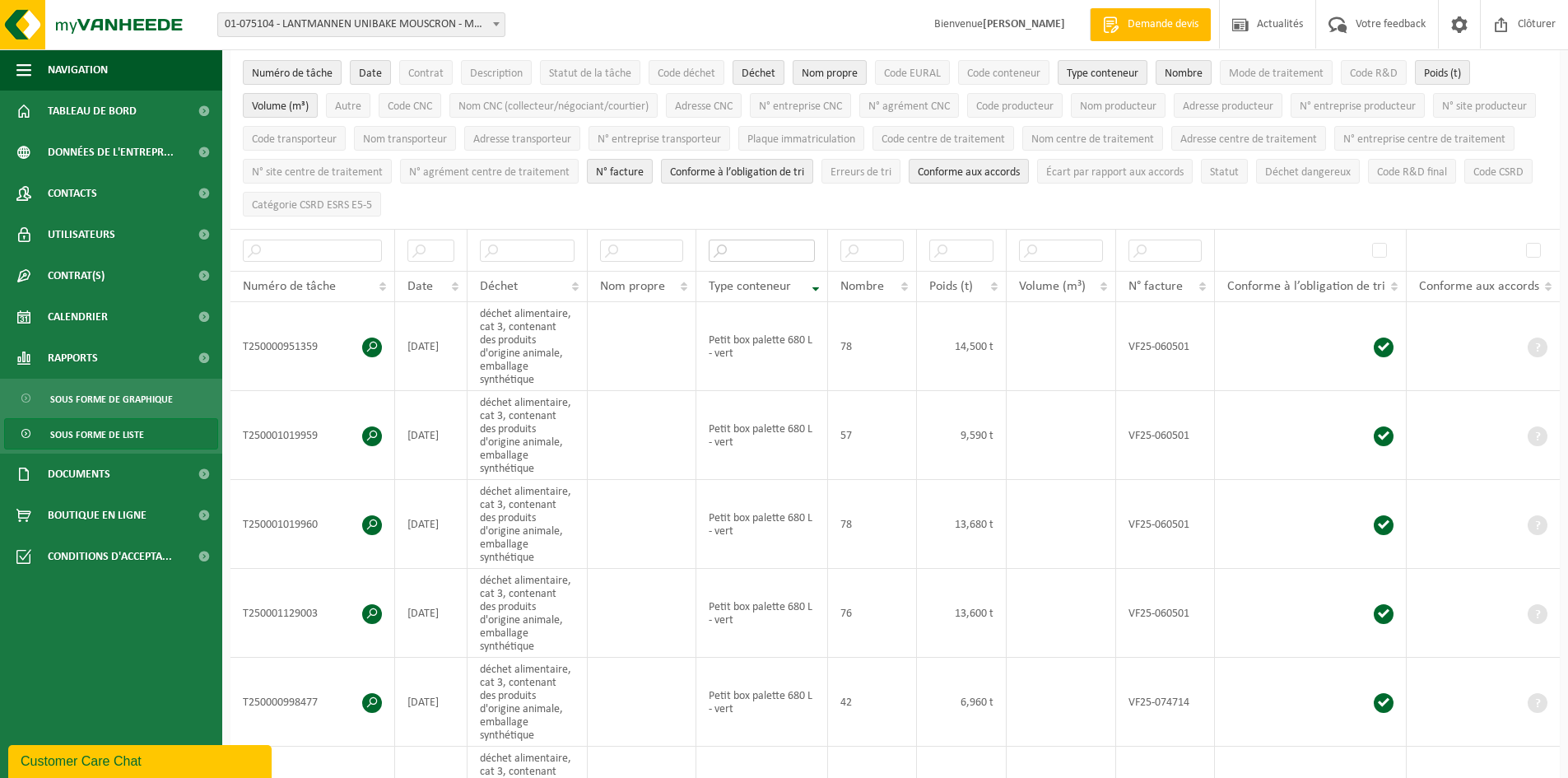
scroll to position [0, 0]
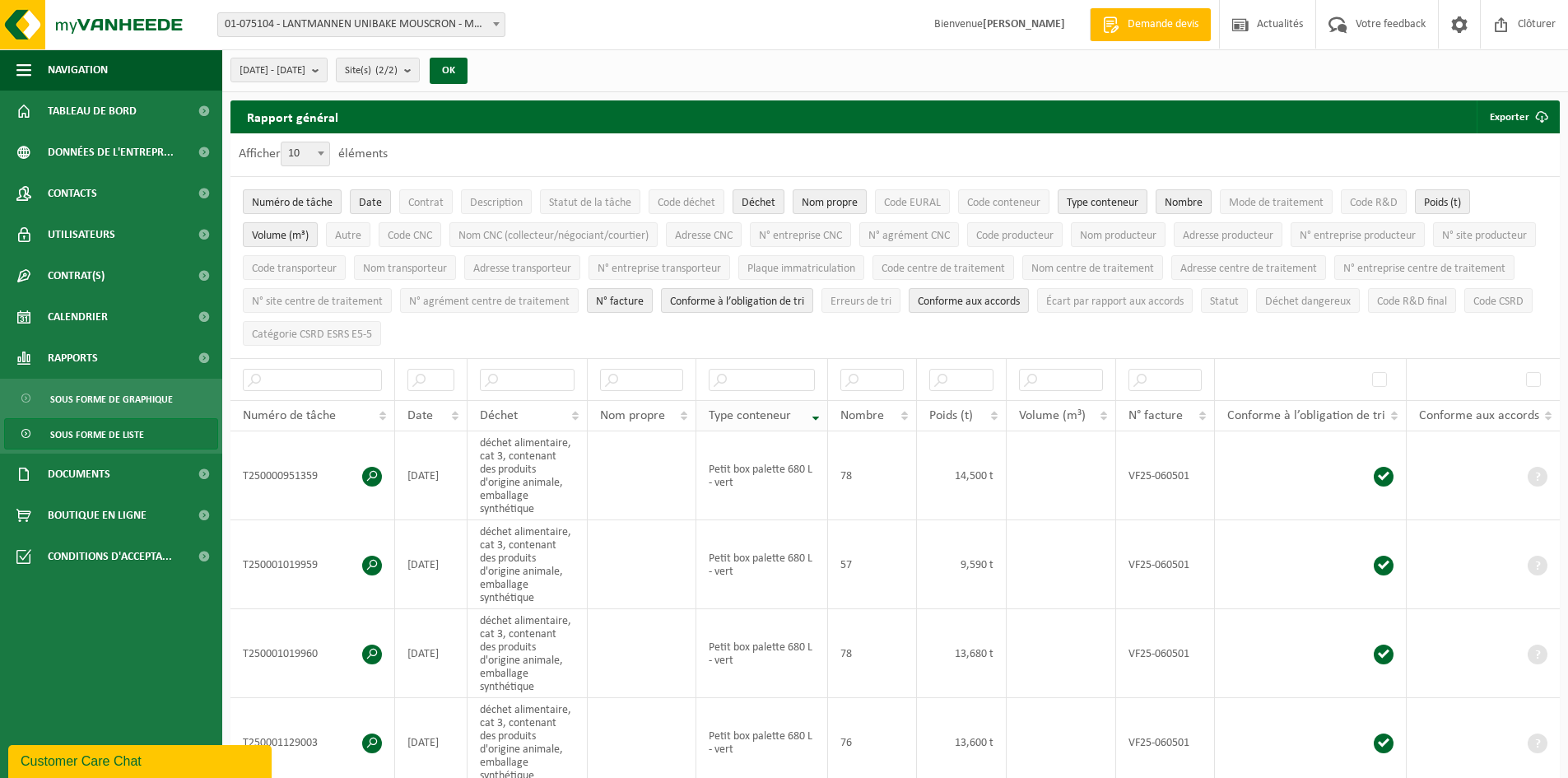
click at [821, 413] on th "Type conteneur" at bounding box center [762, 415] width 132 height 31
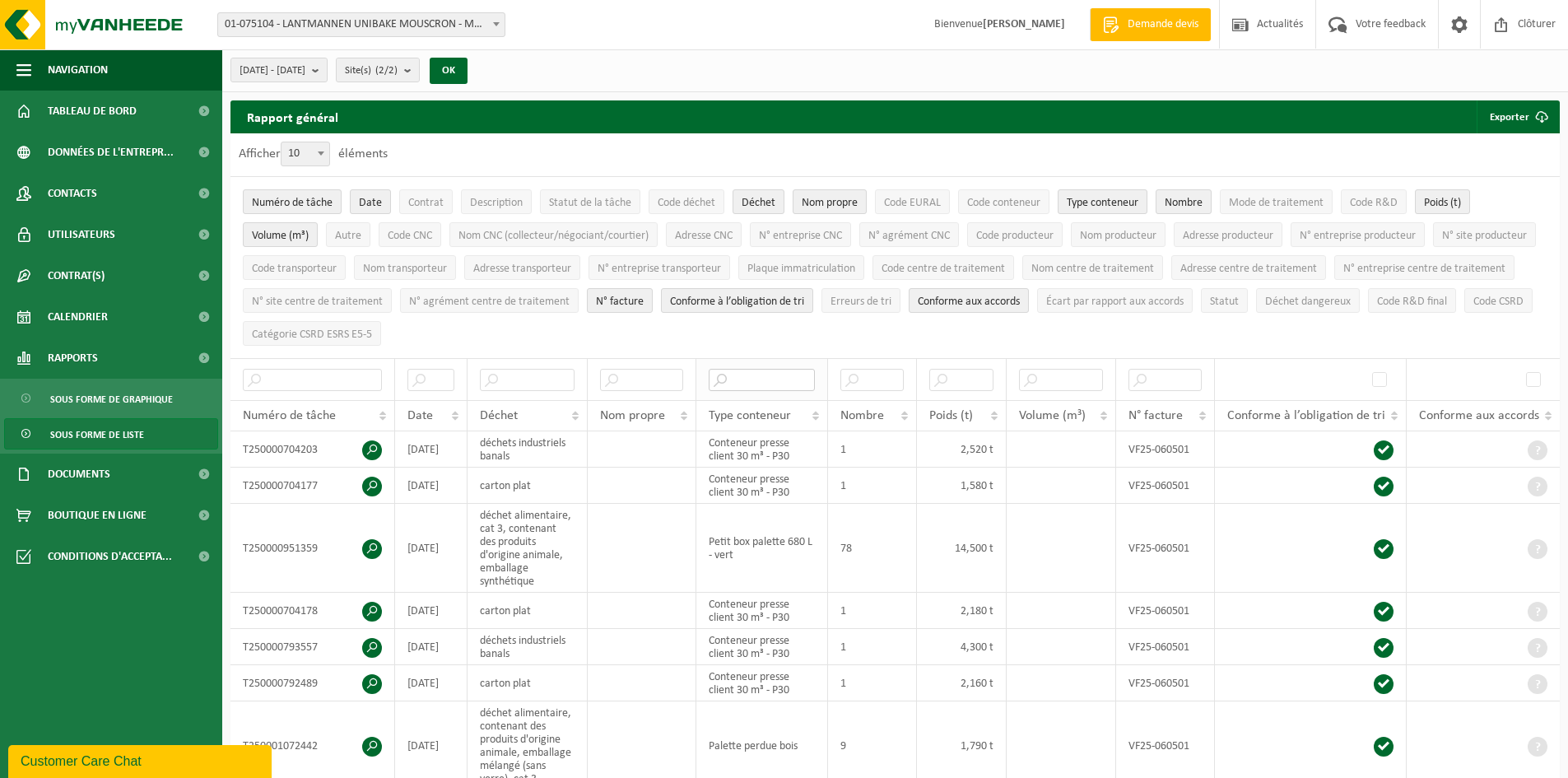
click at [789, 377] on input "text" at bounding box center [762, 380] width 106 height 22
click at [814, 415] on th "Type conteneur" at bounding box center [762, 415] width 132 height 31
